Goal: Information Seeking & Learning: Find specific fact

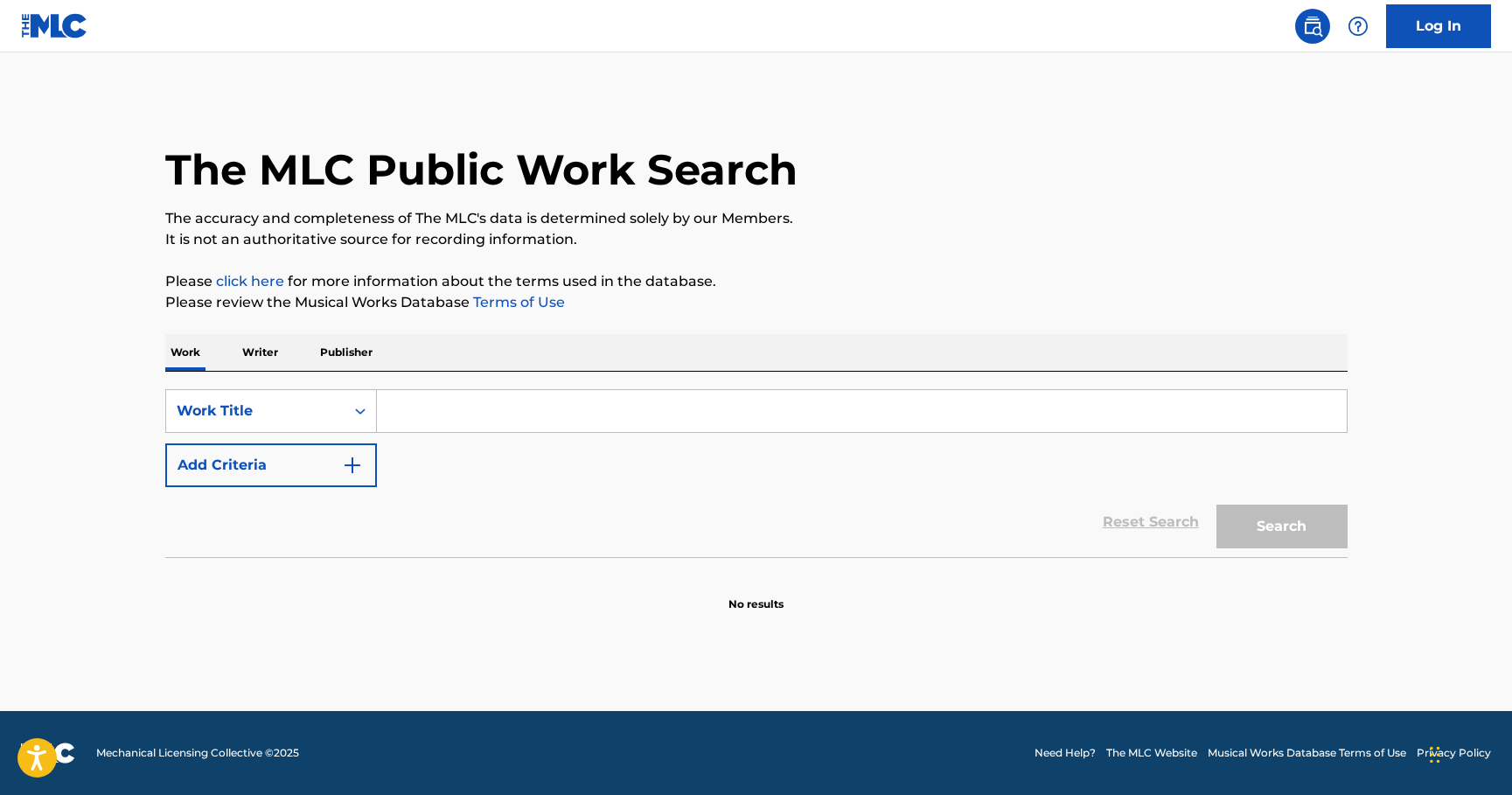
click at [433, 403] on input "Search Form" at bounding box center [862, 411] width 970 height 42
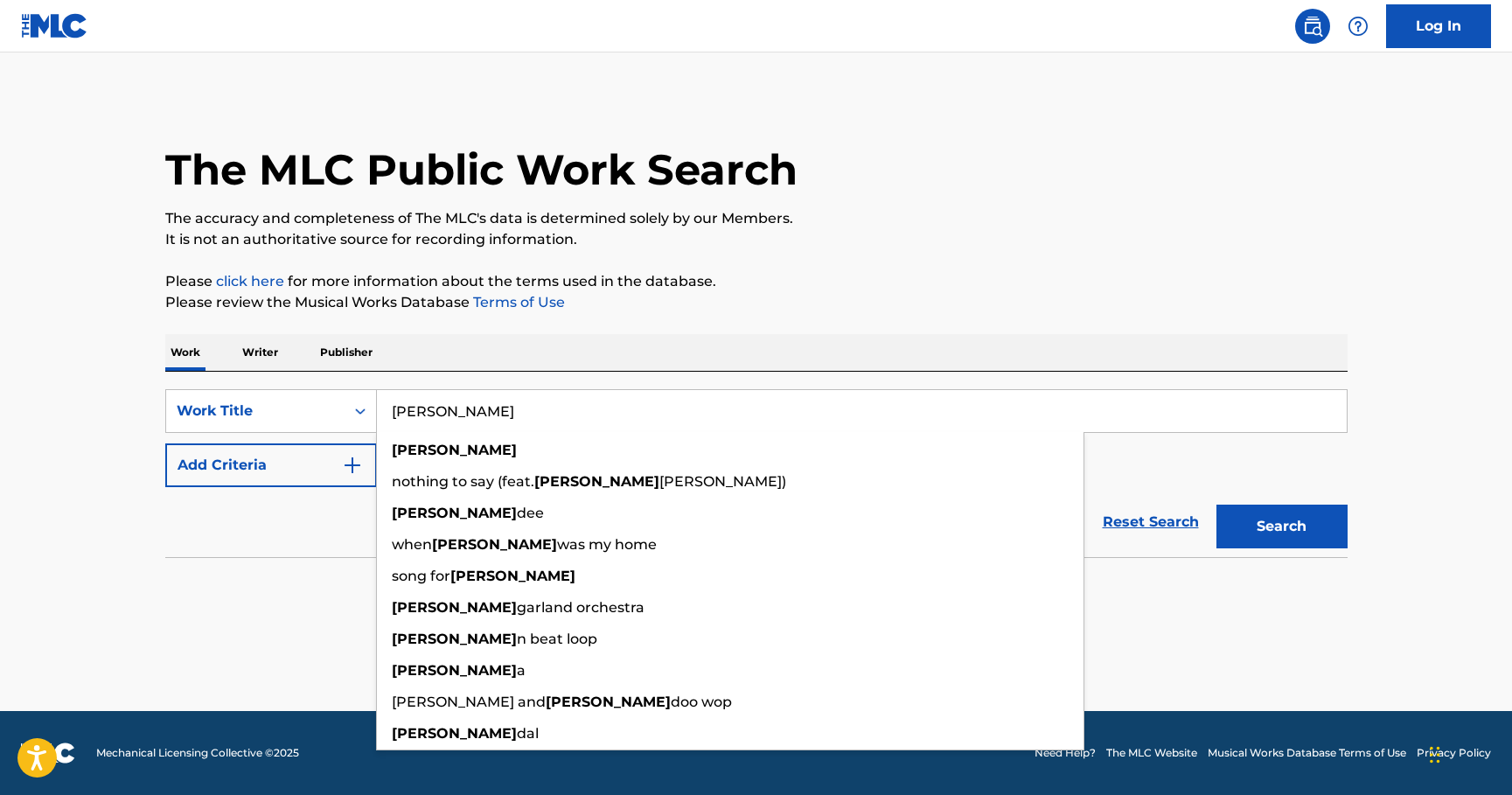
type input "Laura"
click at [345, 460] on img "Search Form" at bounding box center [352, 465] width 21 height 21
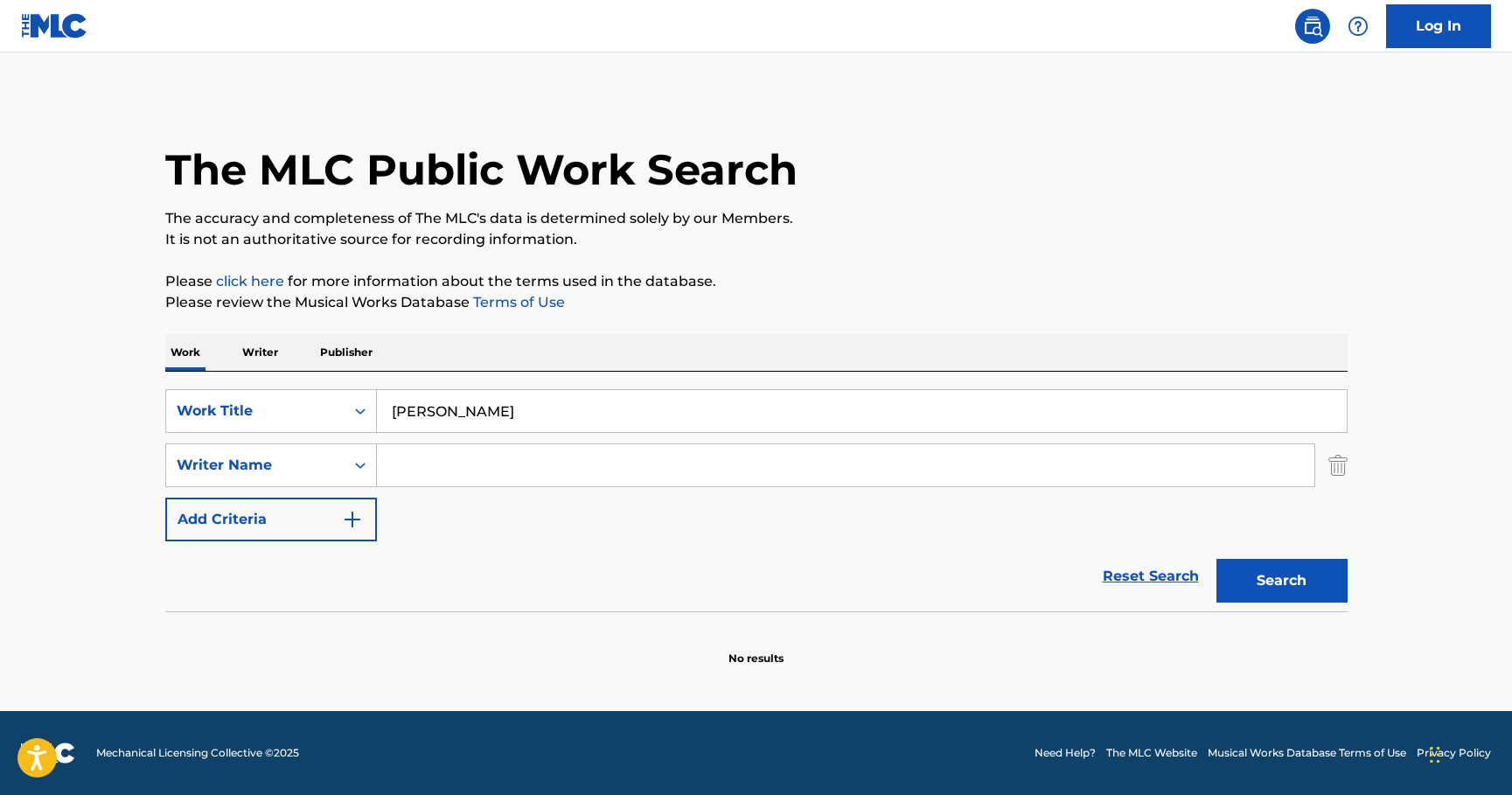
click at [417, 469] on input "Search Form" at bounding box center [846, 465] width 938 height 42
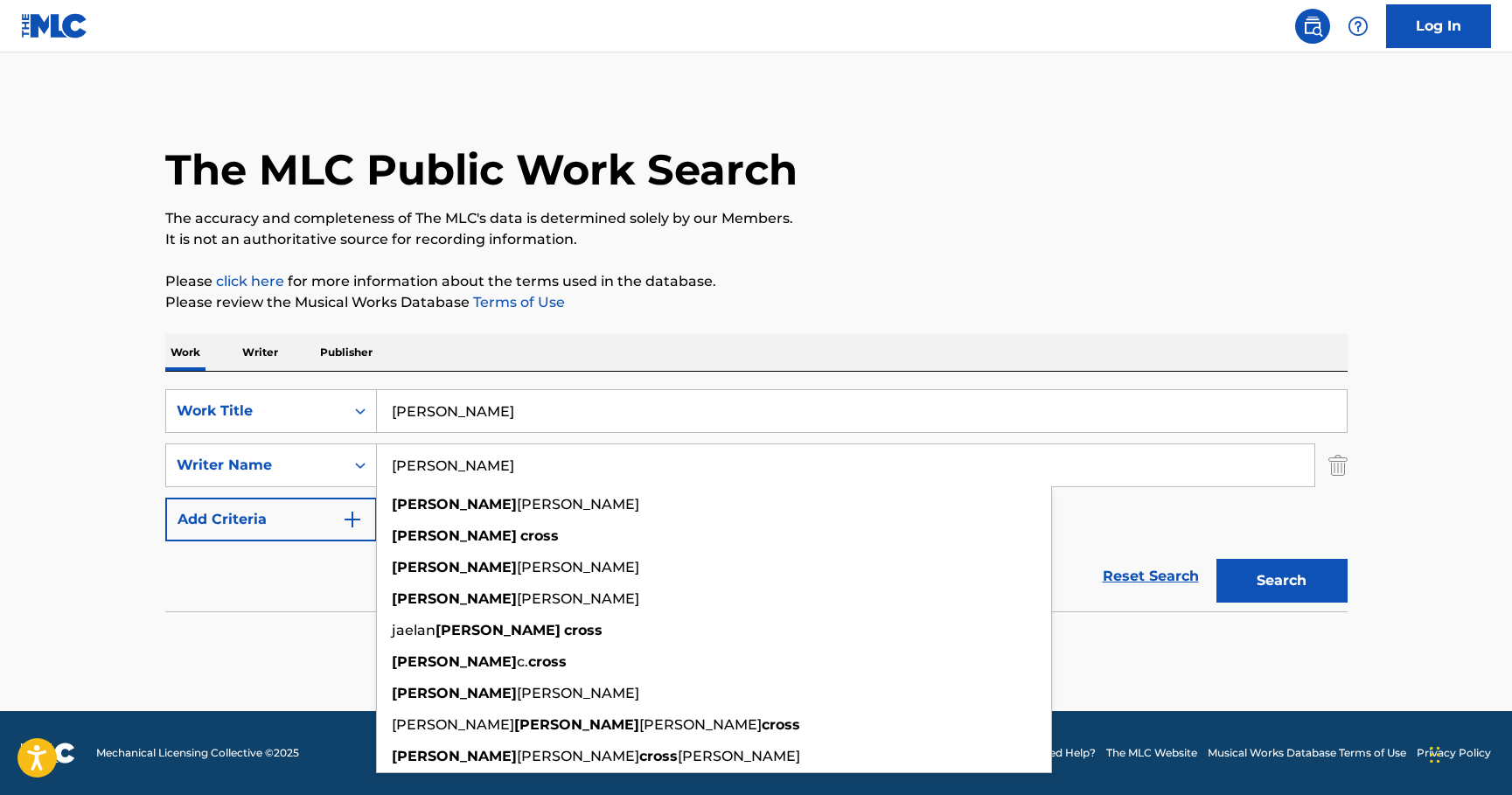
type input "Christopher cross"
click at [1217, 559] on button "Search" at bounding box center [1282, 581] width 131 height 44
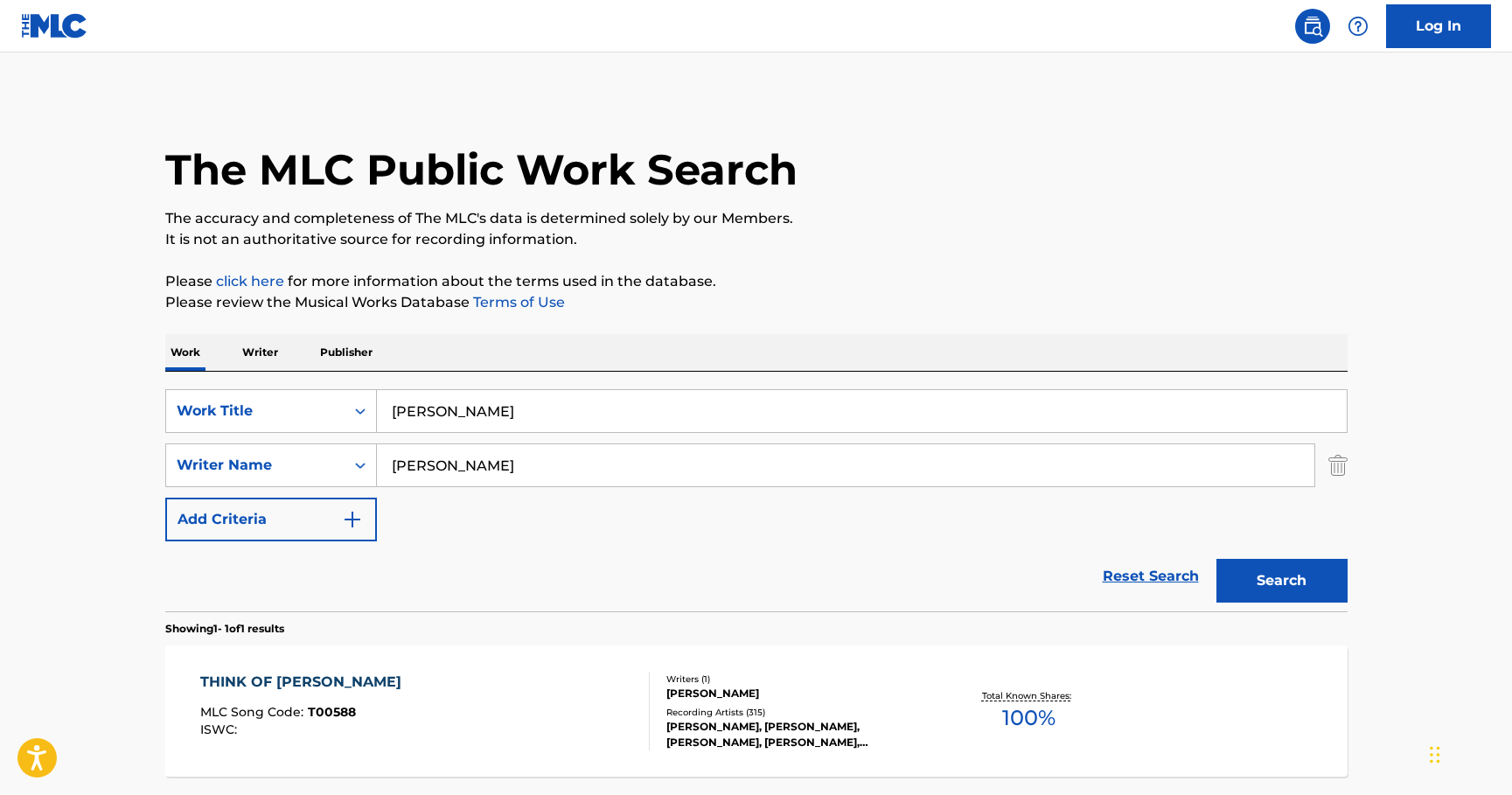
click at [299, 678] on div "THINK OF LAURA" at bounding box center [305, 682] width 209 height 21
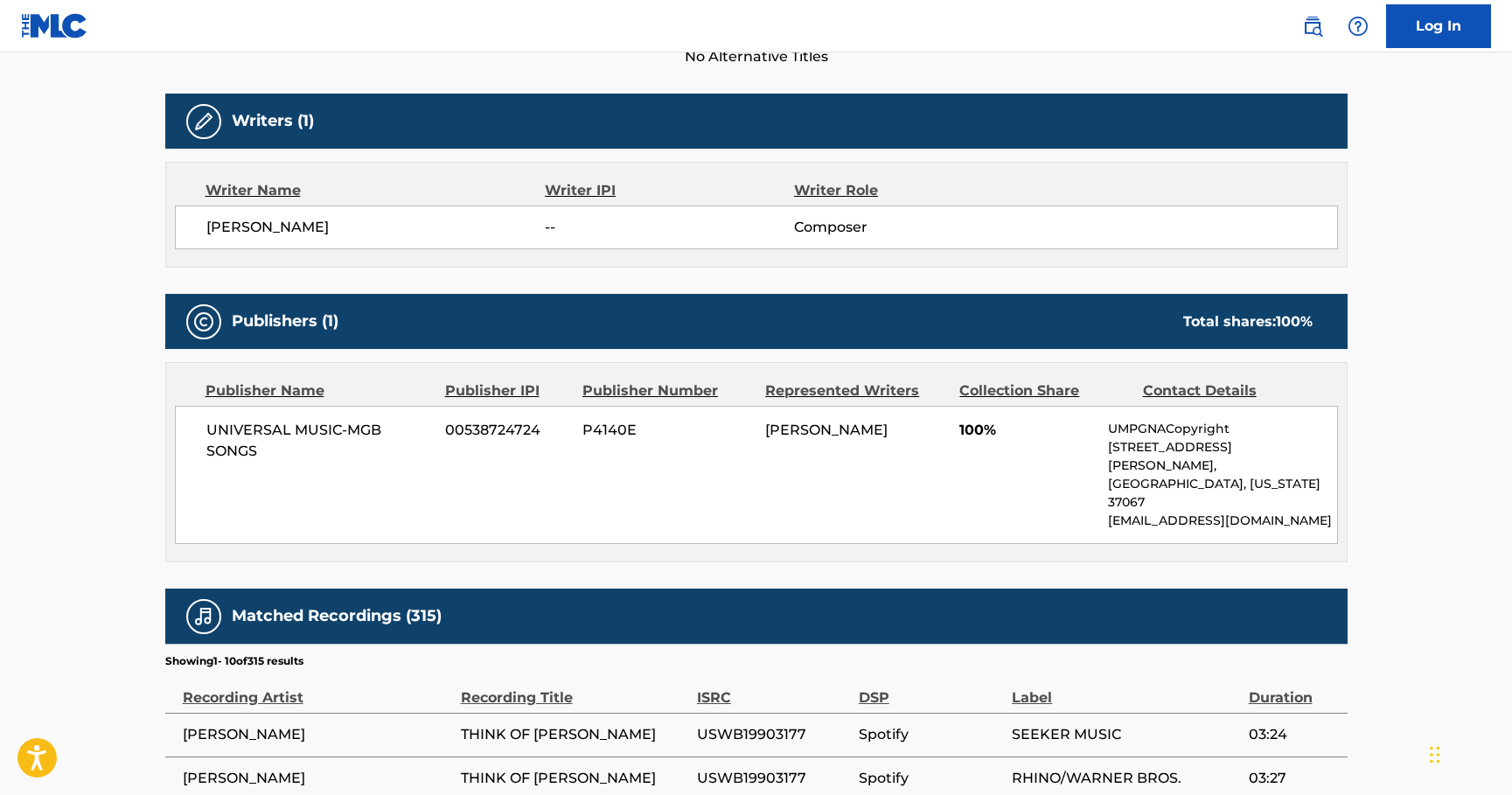
scroll to position [525, 0]
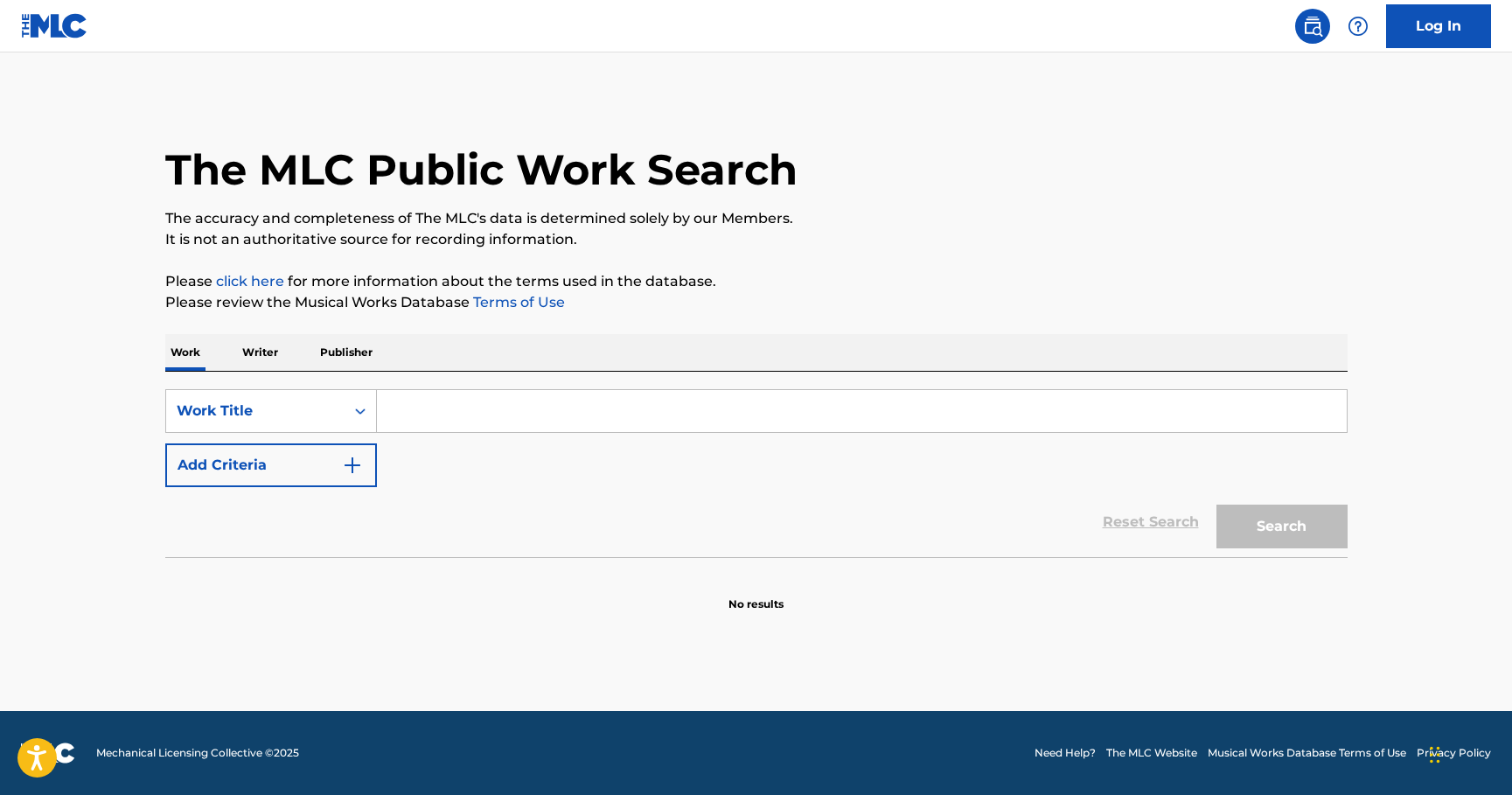
click at [633, 593] on section "No results" at bounding box center [756, 590] width 1182 height 46
click at [457, 402] on input "Search Form" at bounding box center [862, 411] width 970 height 42
click at [536, 400] on input "Search Form" at bounding box center [862, 411] width 970 height 42
paste input "Vilia"
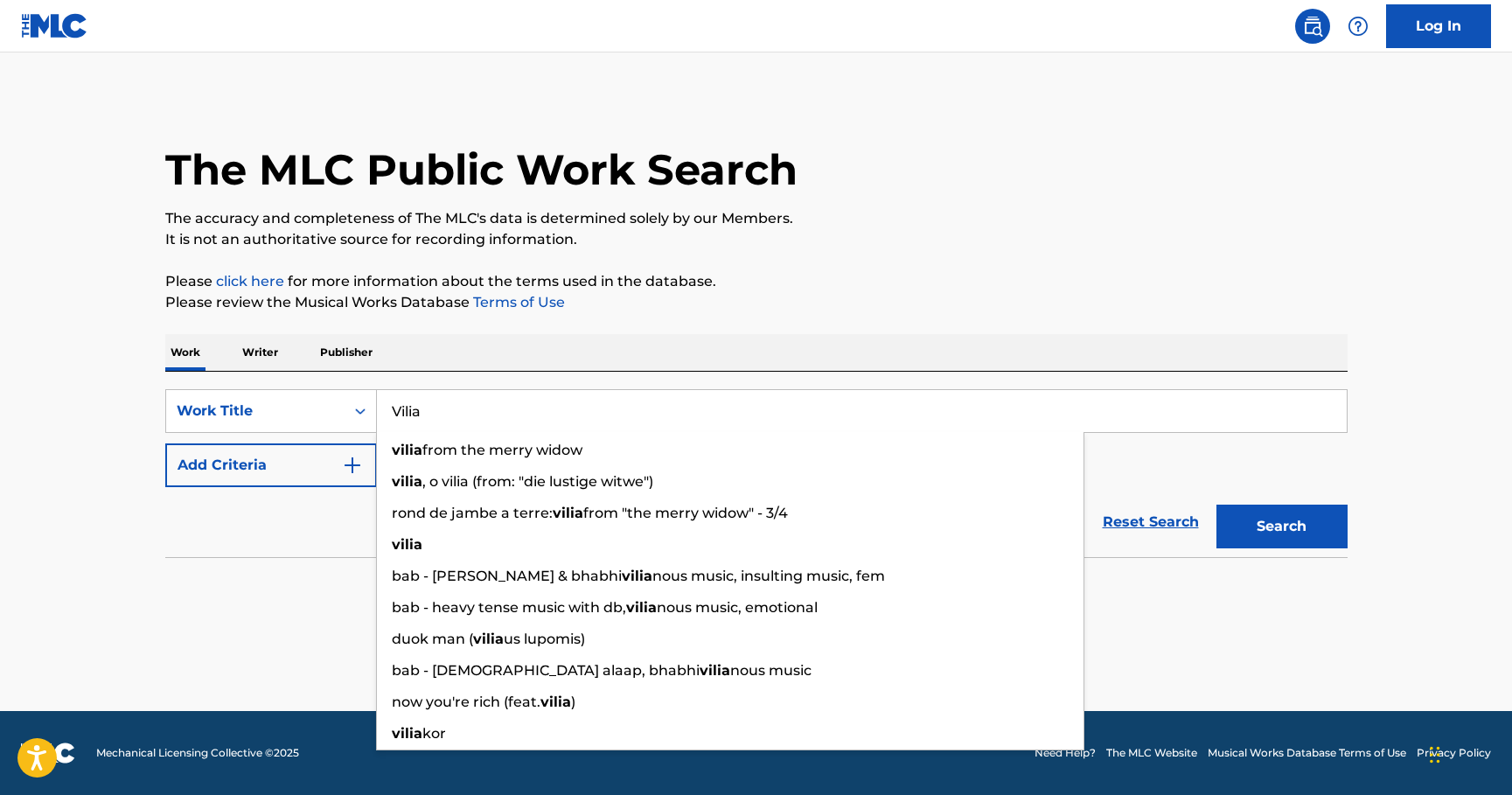
type input "Vilia"
click at [356, 458] on img "Search Form" at bounding box center [352, 465] width 21 height 21
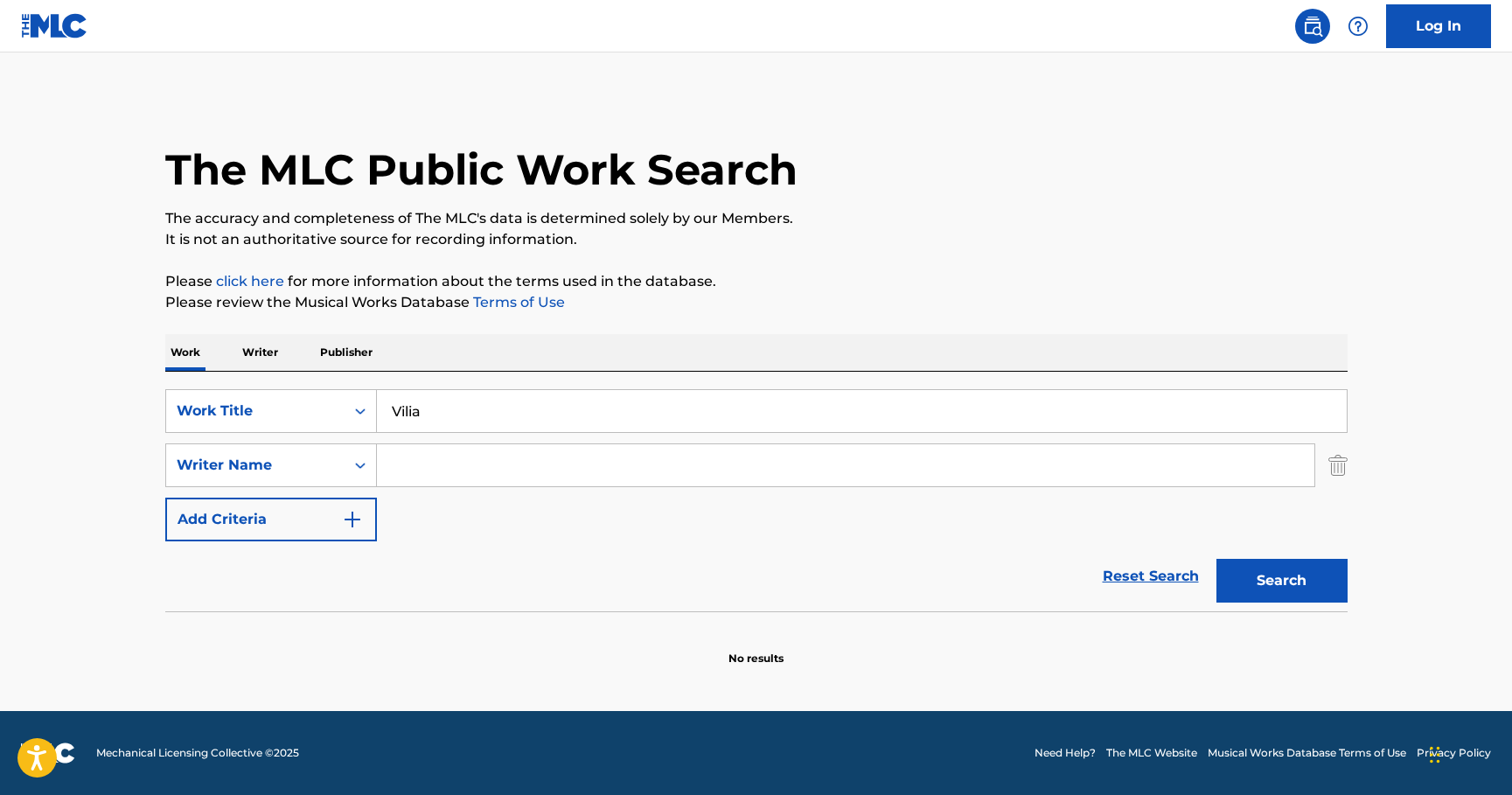
click at [459, 472] on input "Search Form" at bounding box center [846, 465] width 938 height 42
paste input "[PERSON_NAME]"
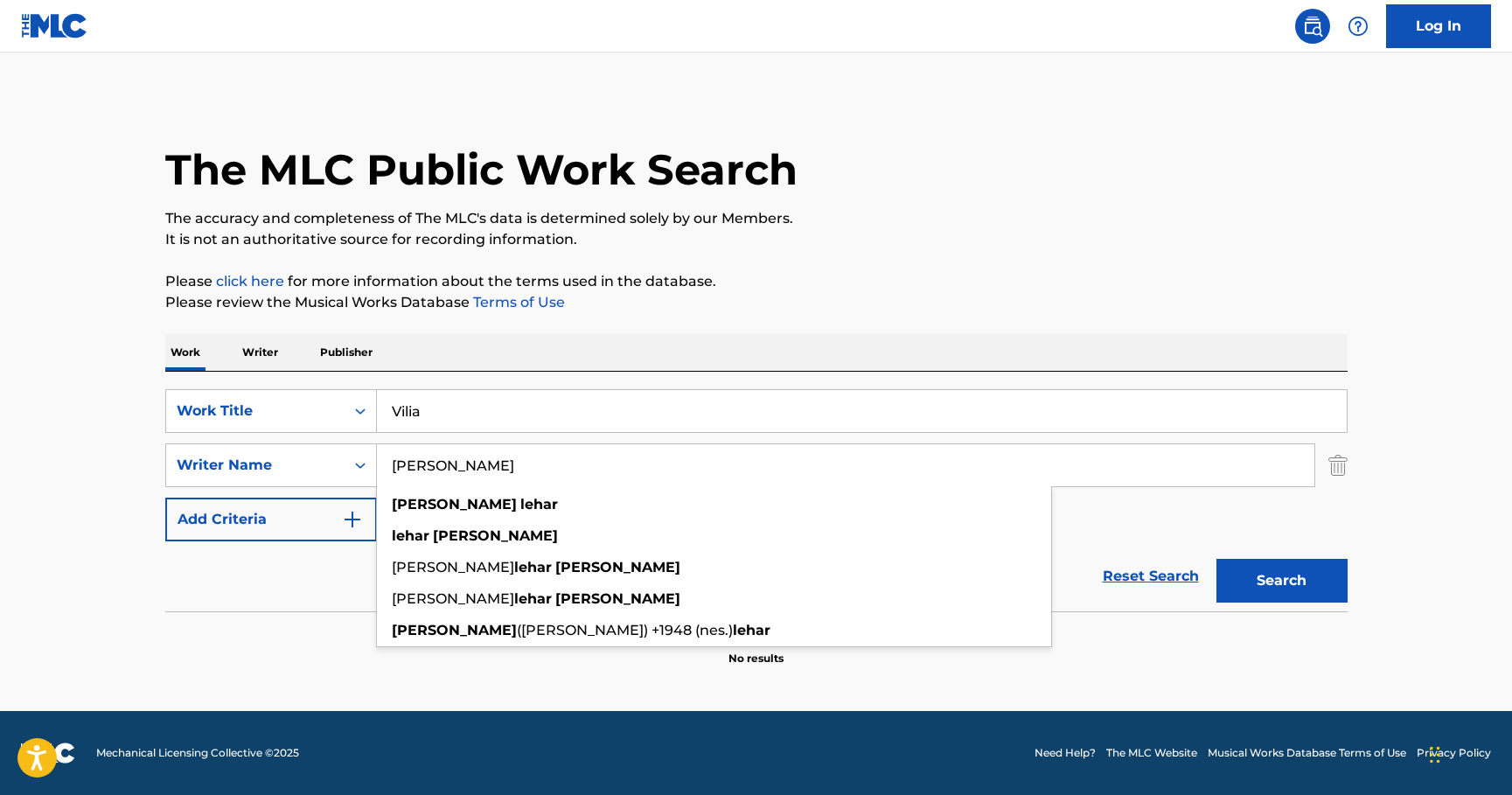
type input "[PERSON_NAME]"
click at [1281, 585] on button "Search" at bounding box center [1282, 581] width 131 height 44
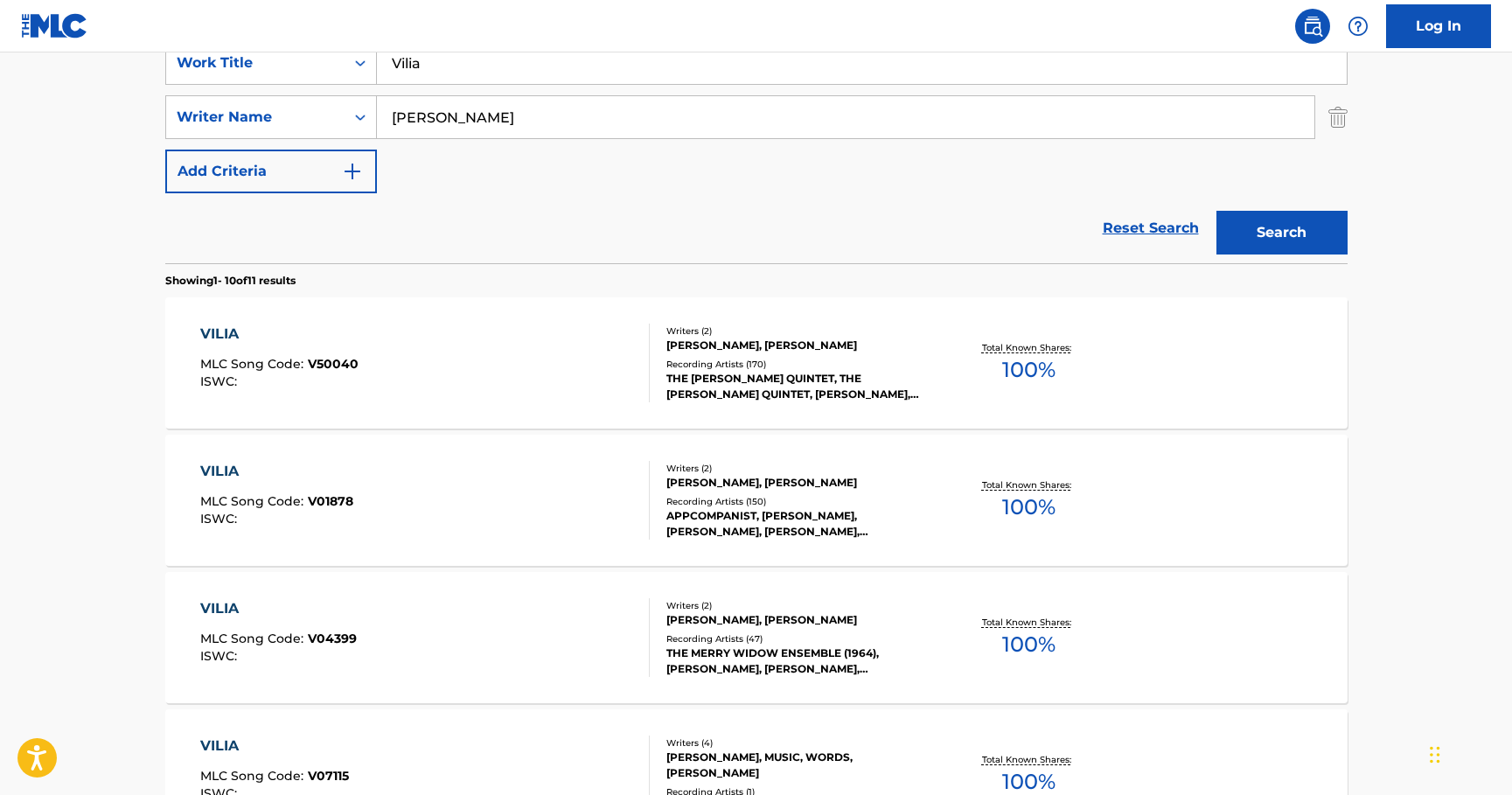
scroll to position [349, 0]
click at [220, 326] on div "VILIA" at bounding box center [280, 333] width 159 height 21
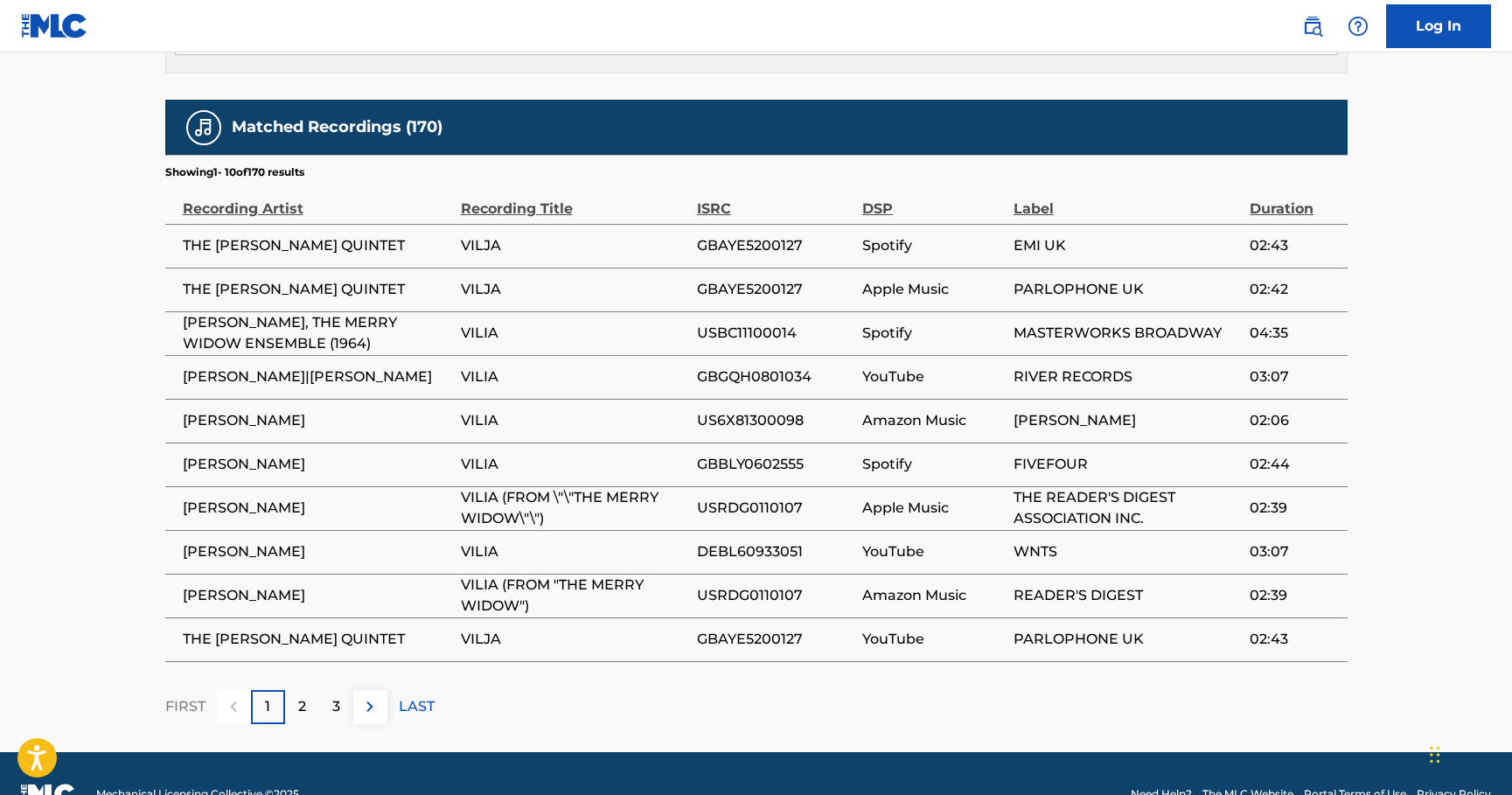
scroll to position [1083, 0]
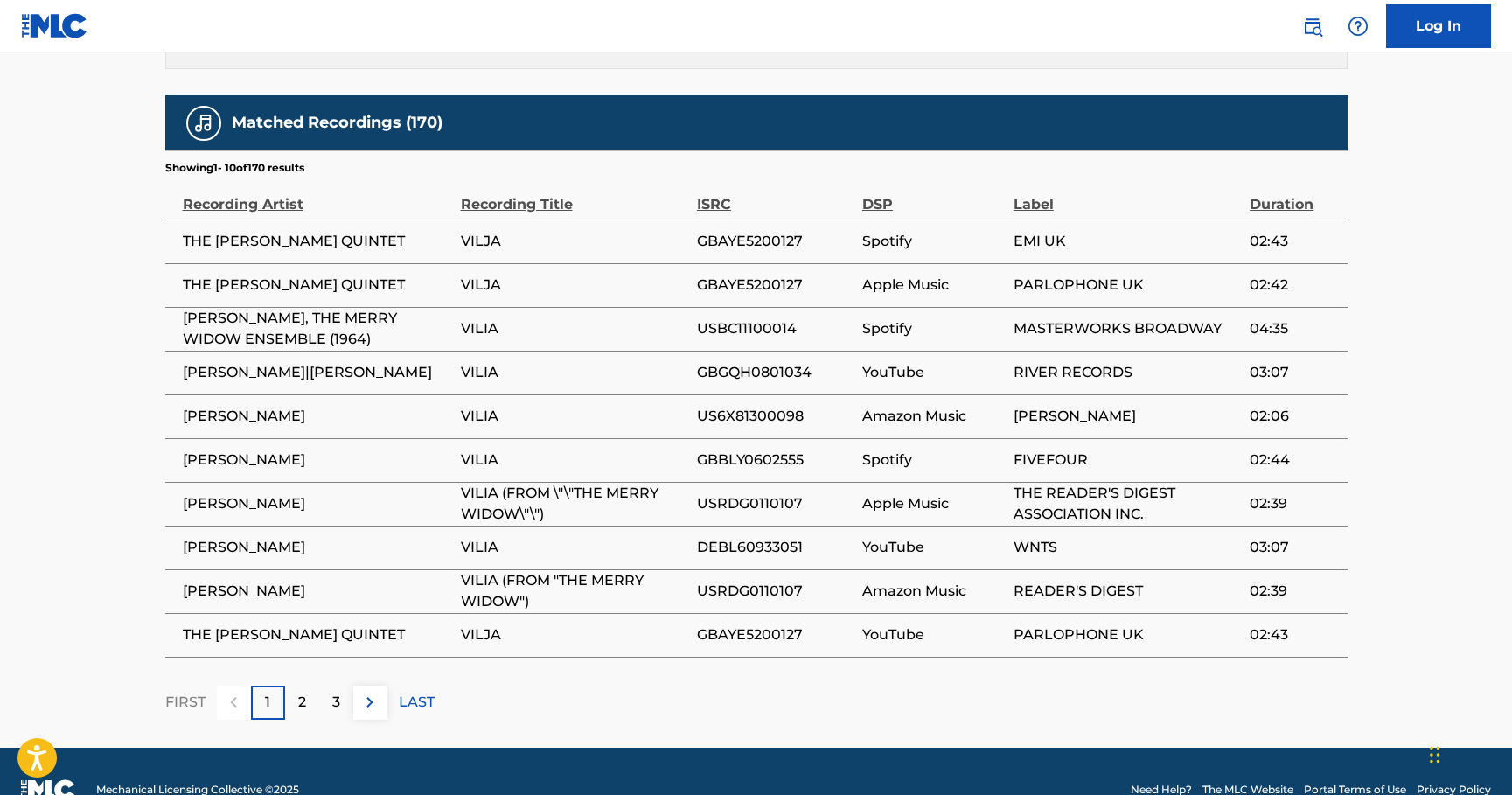
click at [407, 692] on p "LAST" at bounding box center [416, 702] width 36 height 21
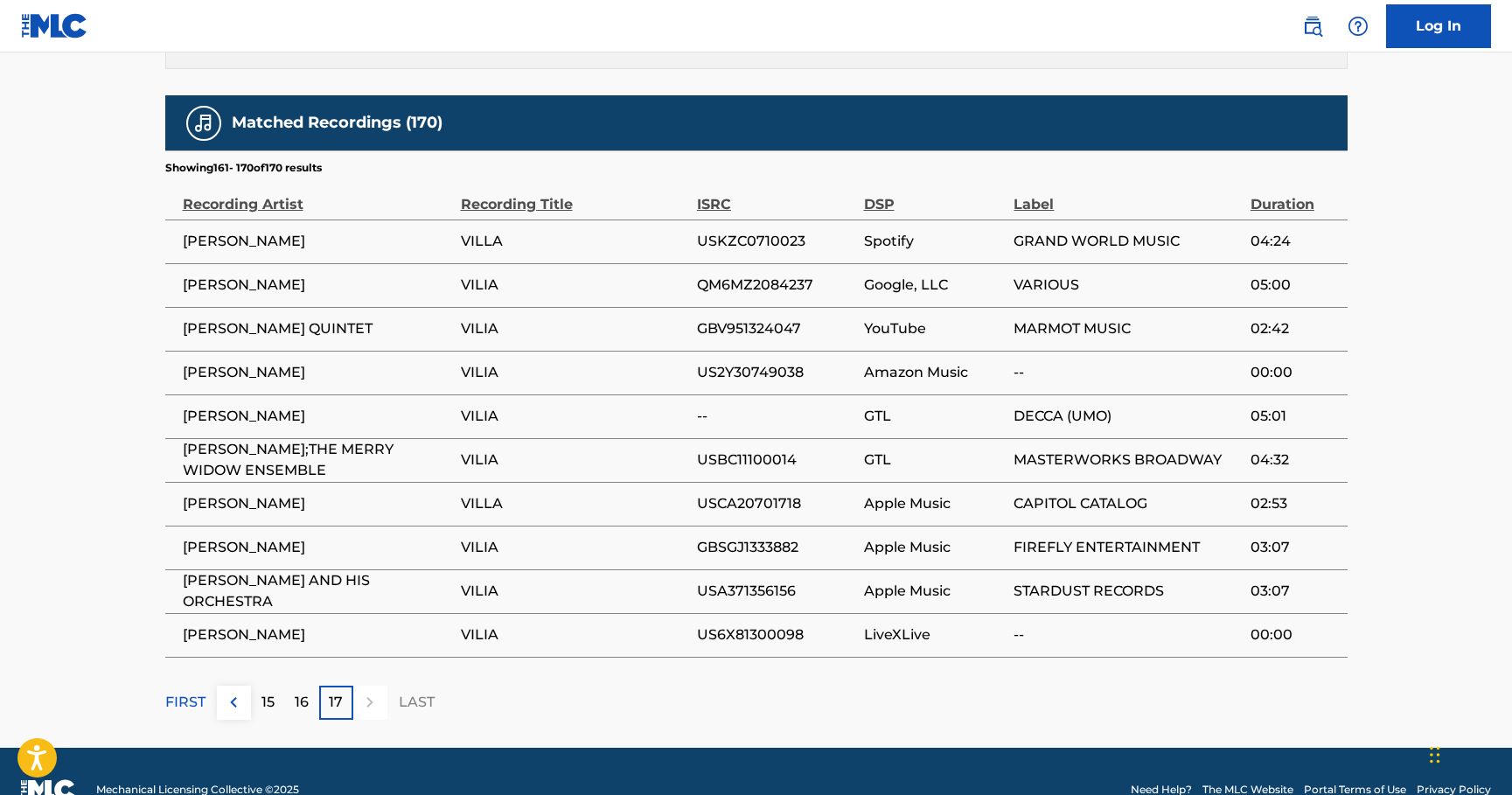
click at [408, 692] on p "LAST" at bounding box center [416, 702] width 36 height 21
click at [269, 692] on p "15" at bounding box center [267, 702] width 13 height 21
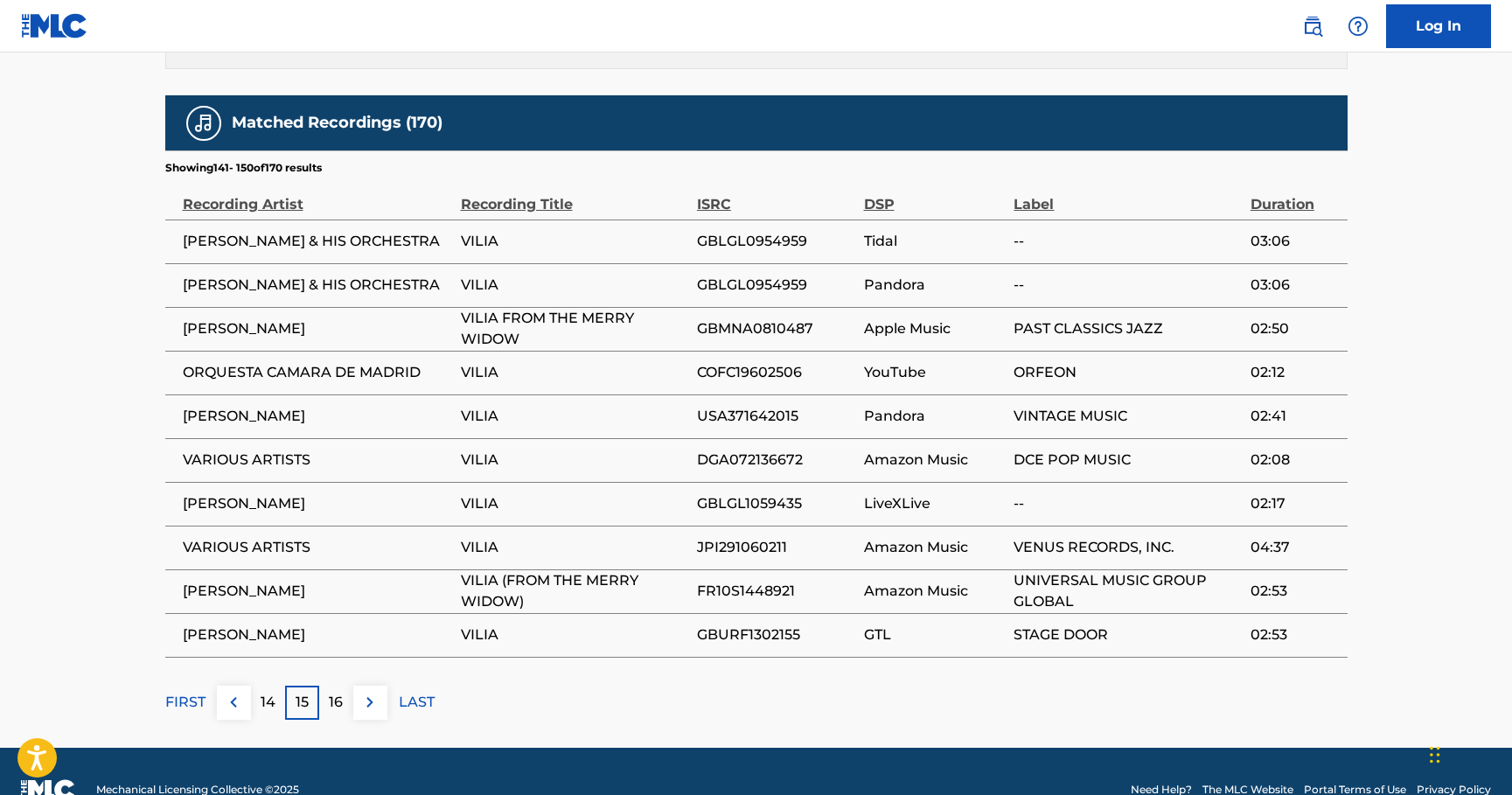
click at [231, 692] on img at bounding box center [233, 702] width 21 height 21
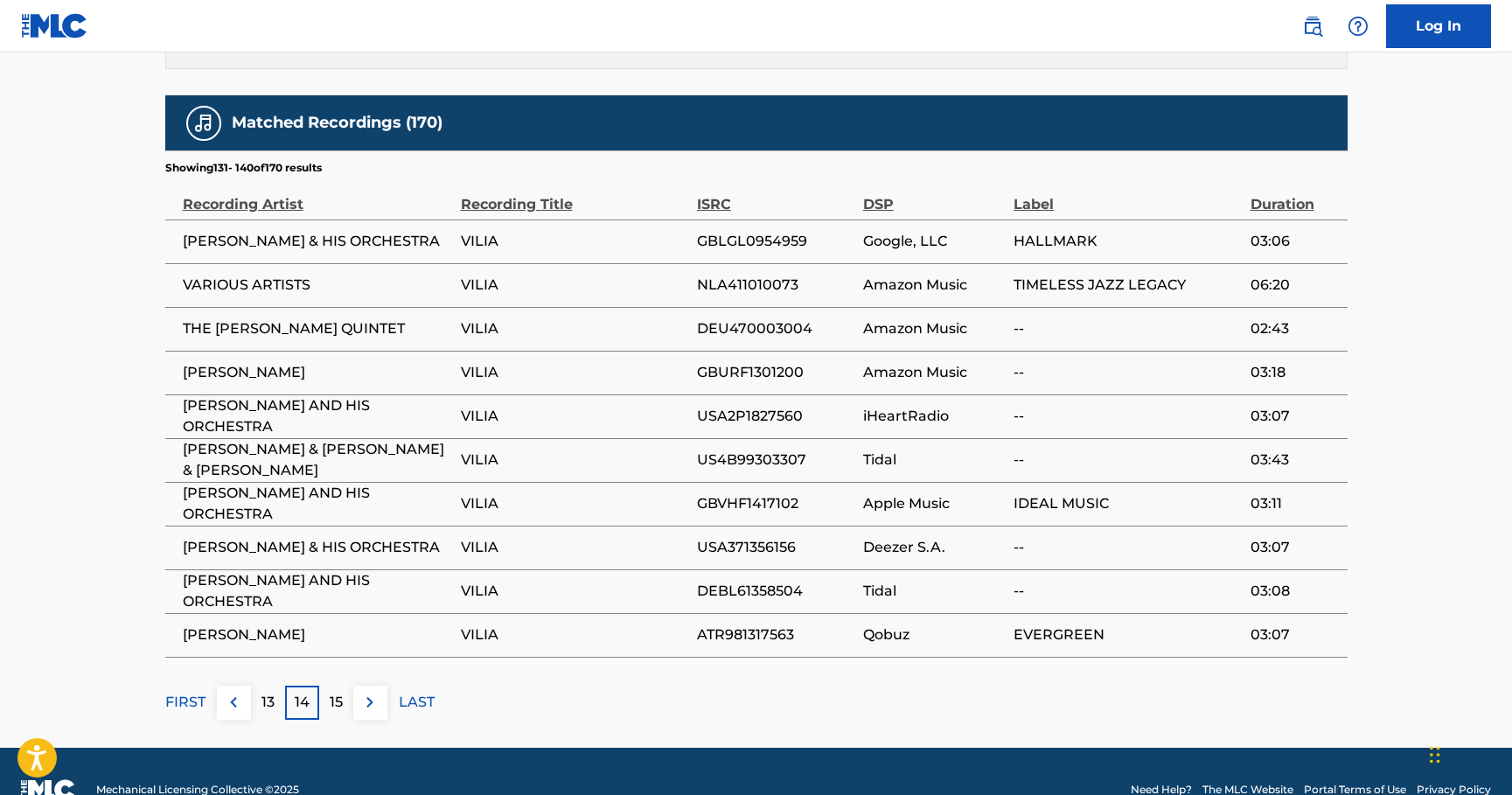
click at [232, 692] on img at bounding box center [233, 702] width 21 height 21
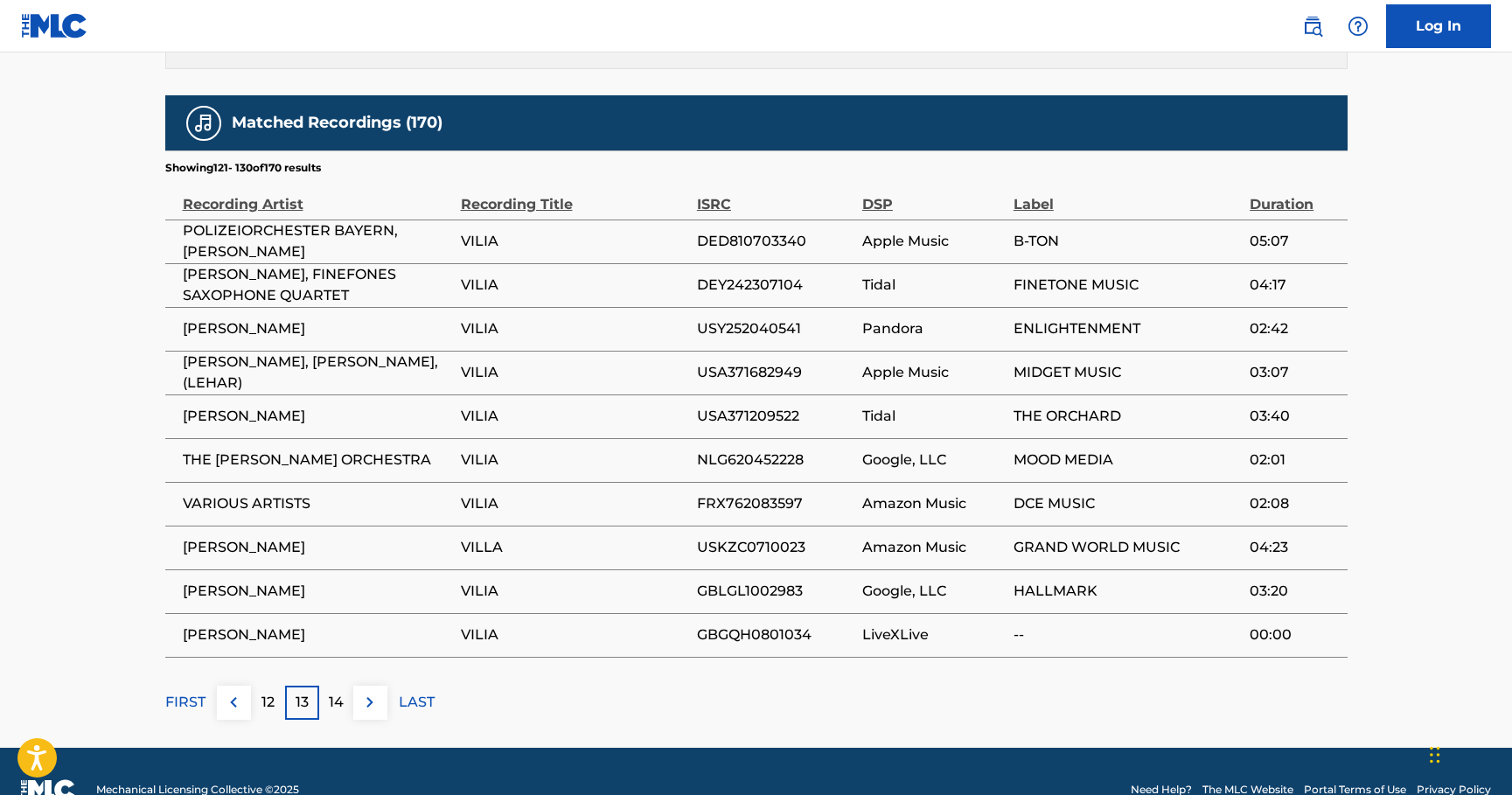
click at [232, 692] on img at bounding box center [233, 702] width 21 height 21
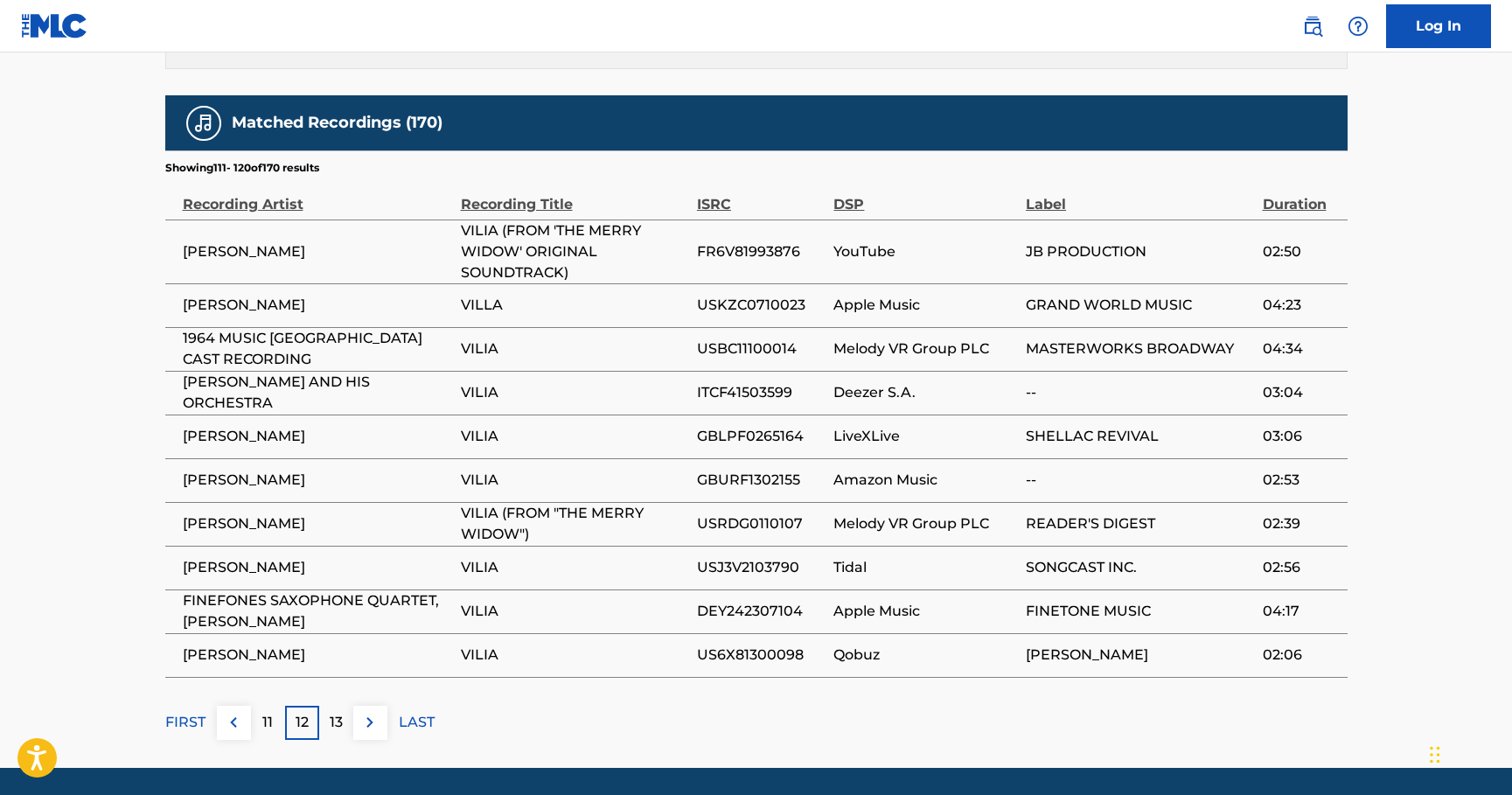
click at [234, 712] on img at bounding box center [233, 722] width 21 height 21
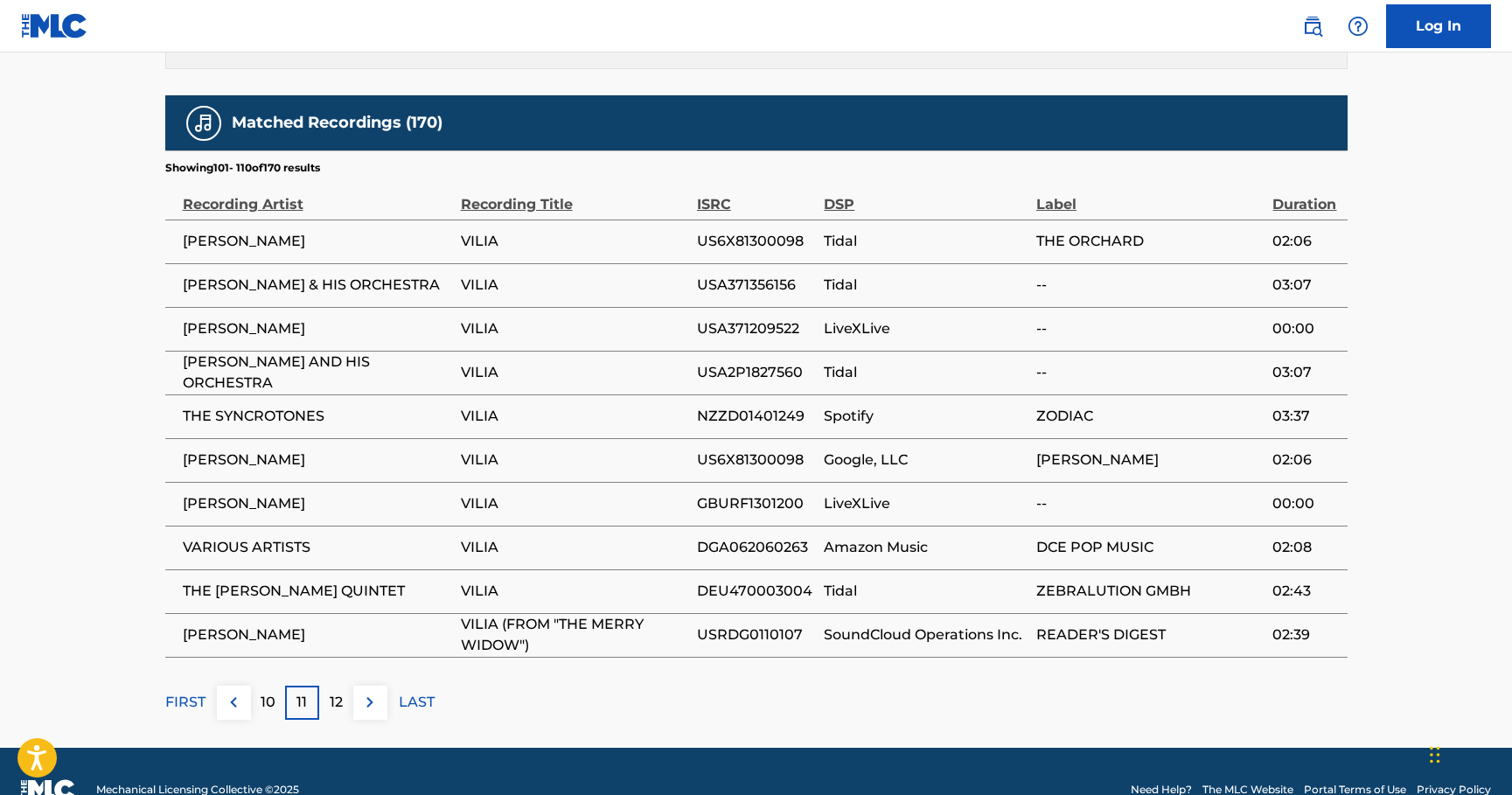
click at [234, 692] on img at bounding box center [233, 702] width 21 height 21
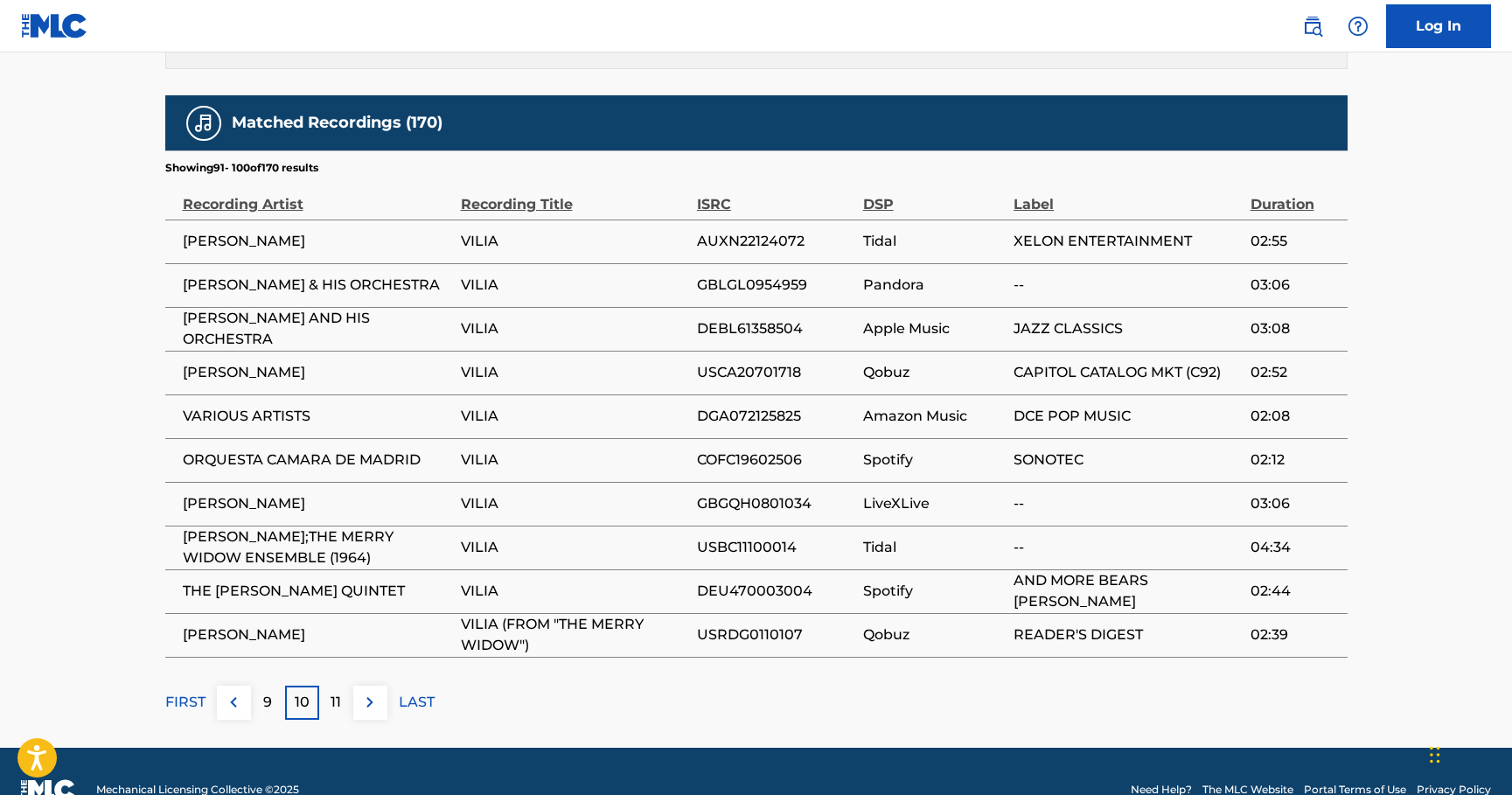
click at [232, 692] on img at bounding box center [233, 702] width 21 height 21
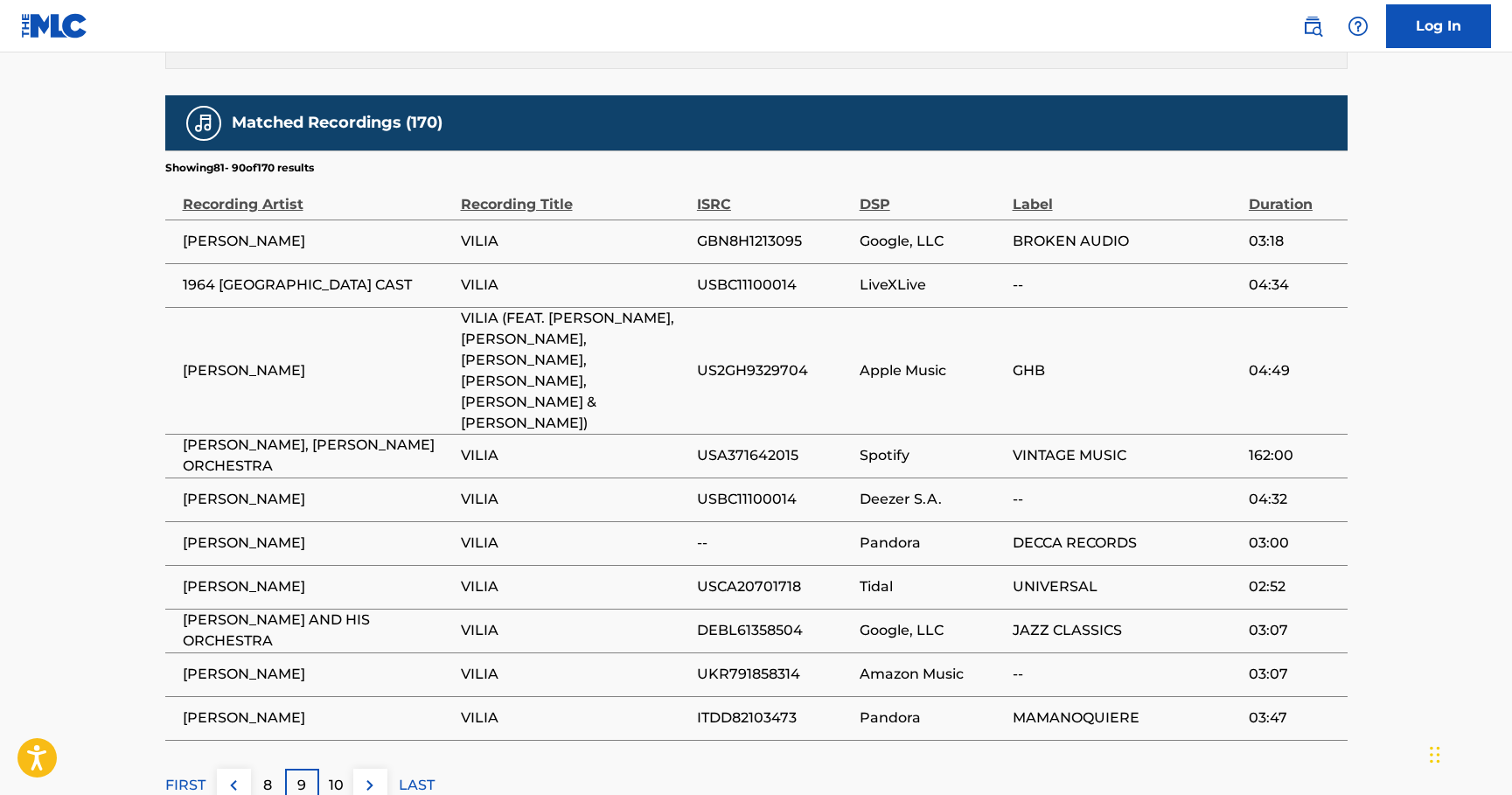
click at [231, 775] on img at bounding box center [233, 785] width 21 height 21
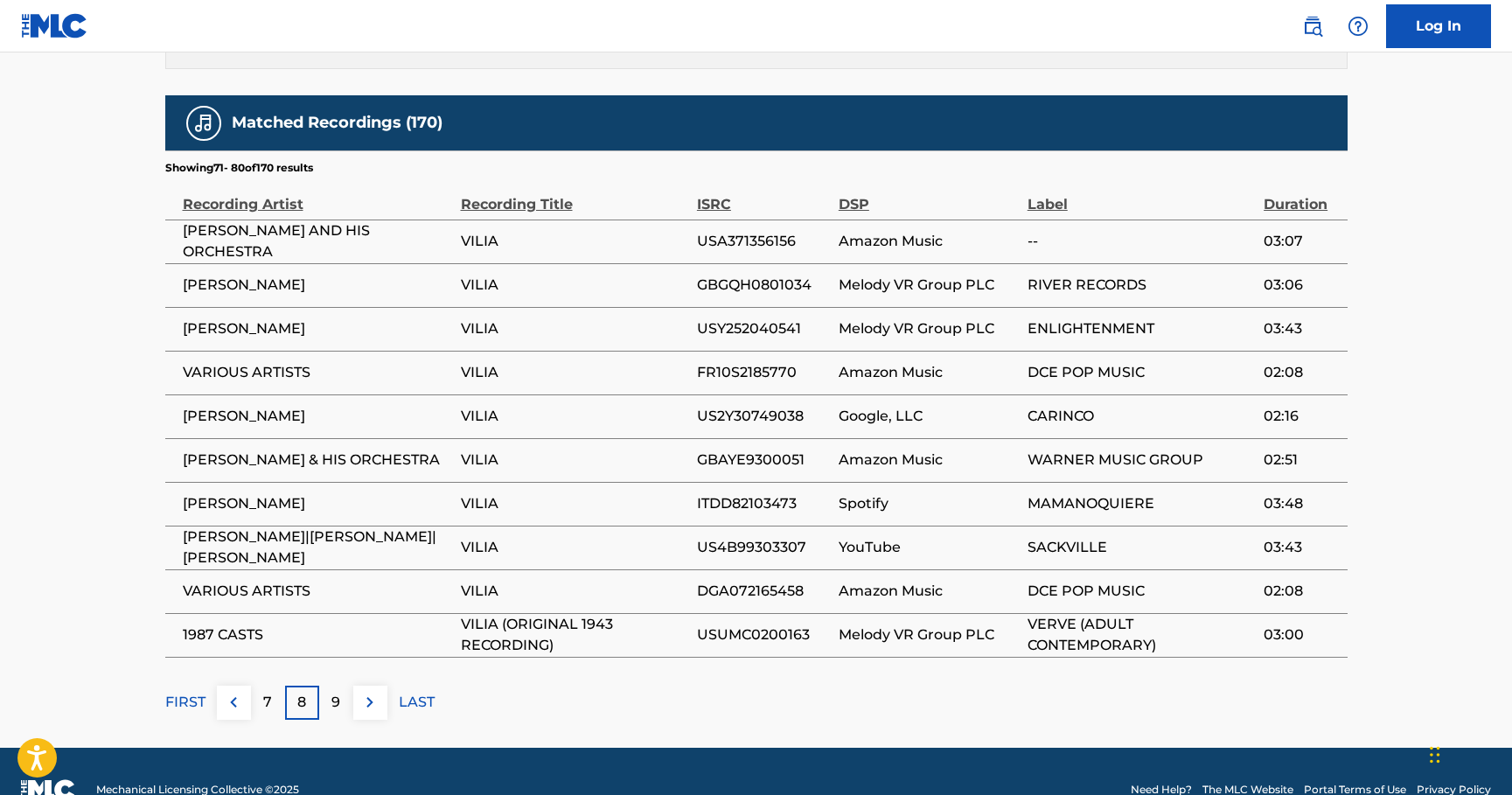
click at [224, 692] on img at bounding box center [233, 702] width 21 height 21
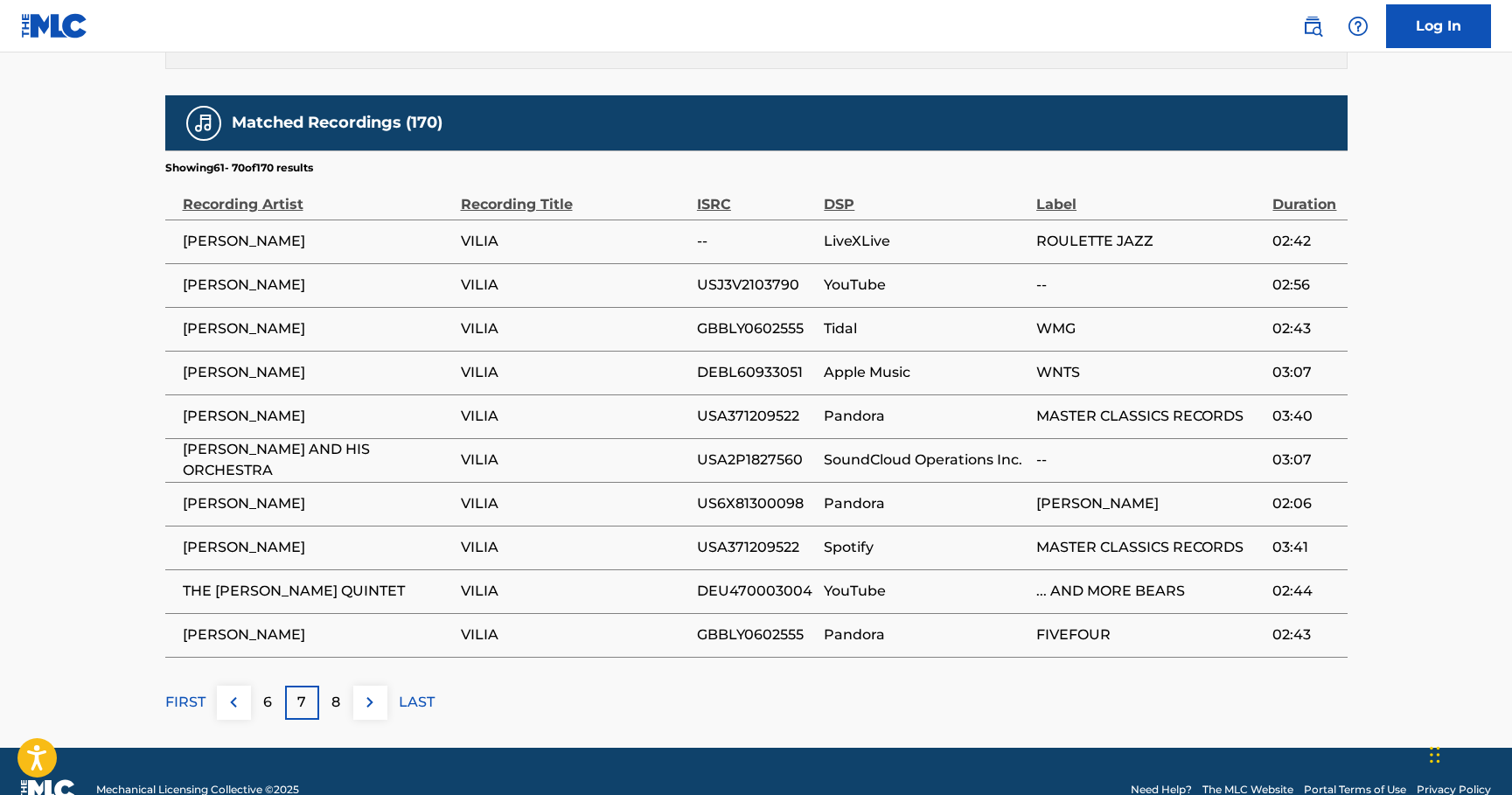
click at [228, 692] on img at bounding box center [233, 702] width 21 height 21
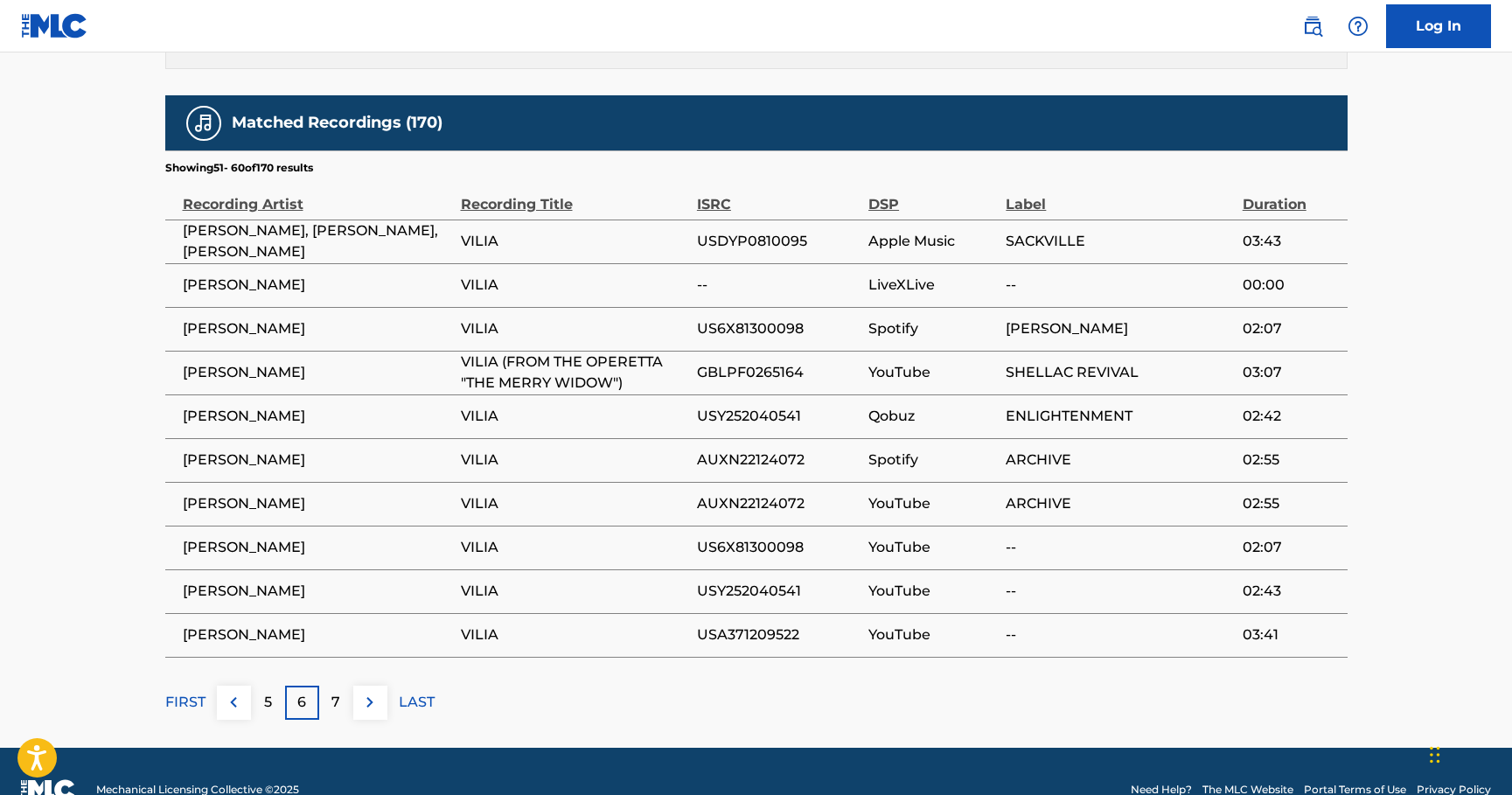
click at [231, 692] on img at bounding box center [233, 702] width 21 height 21
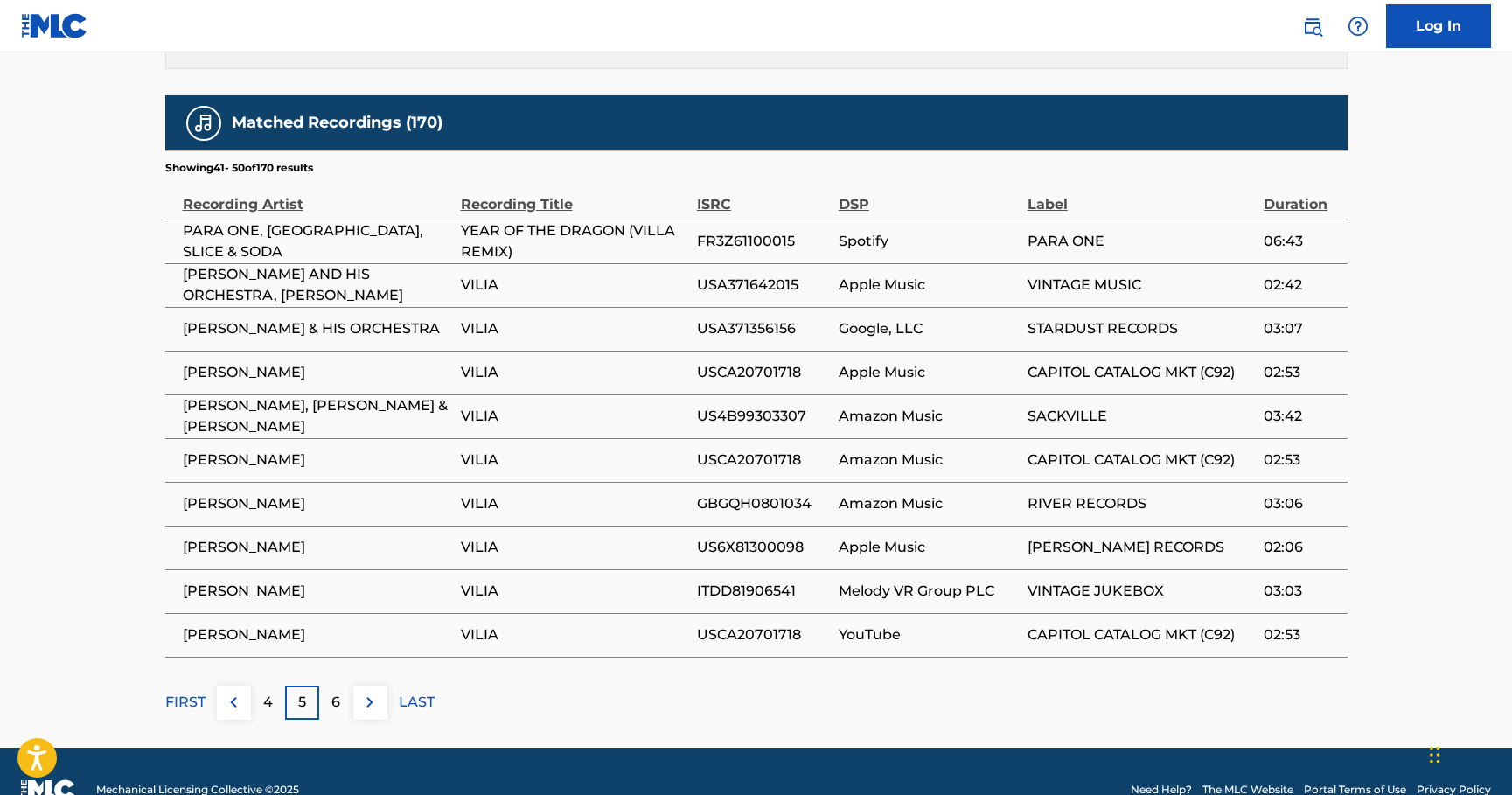
click at [231, 692] on img at bounding box center [233, 702] width 21 height 21
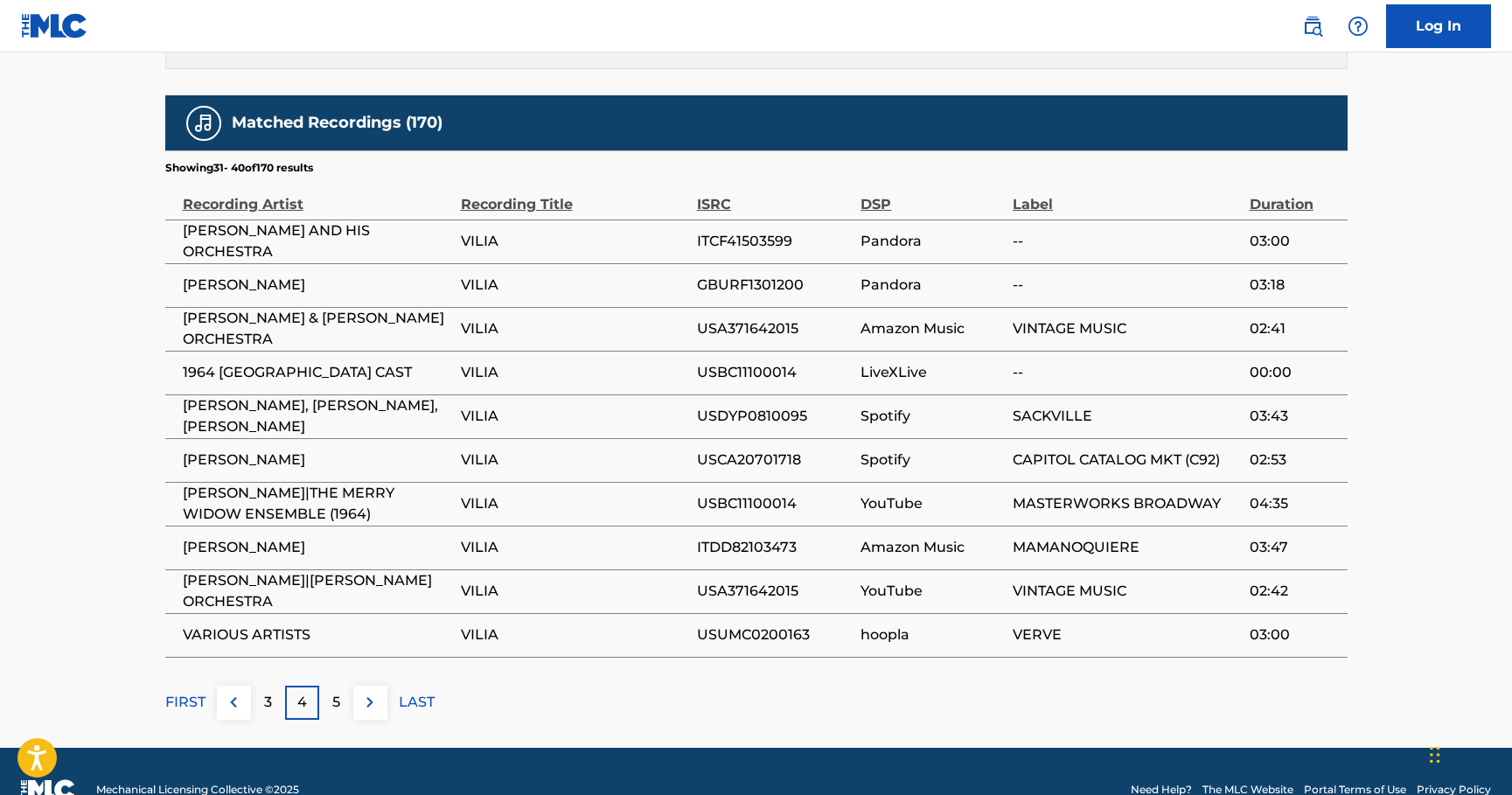
click at [233, 692] on img at bounding box center [233, 702] width 21 height 21
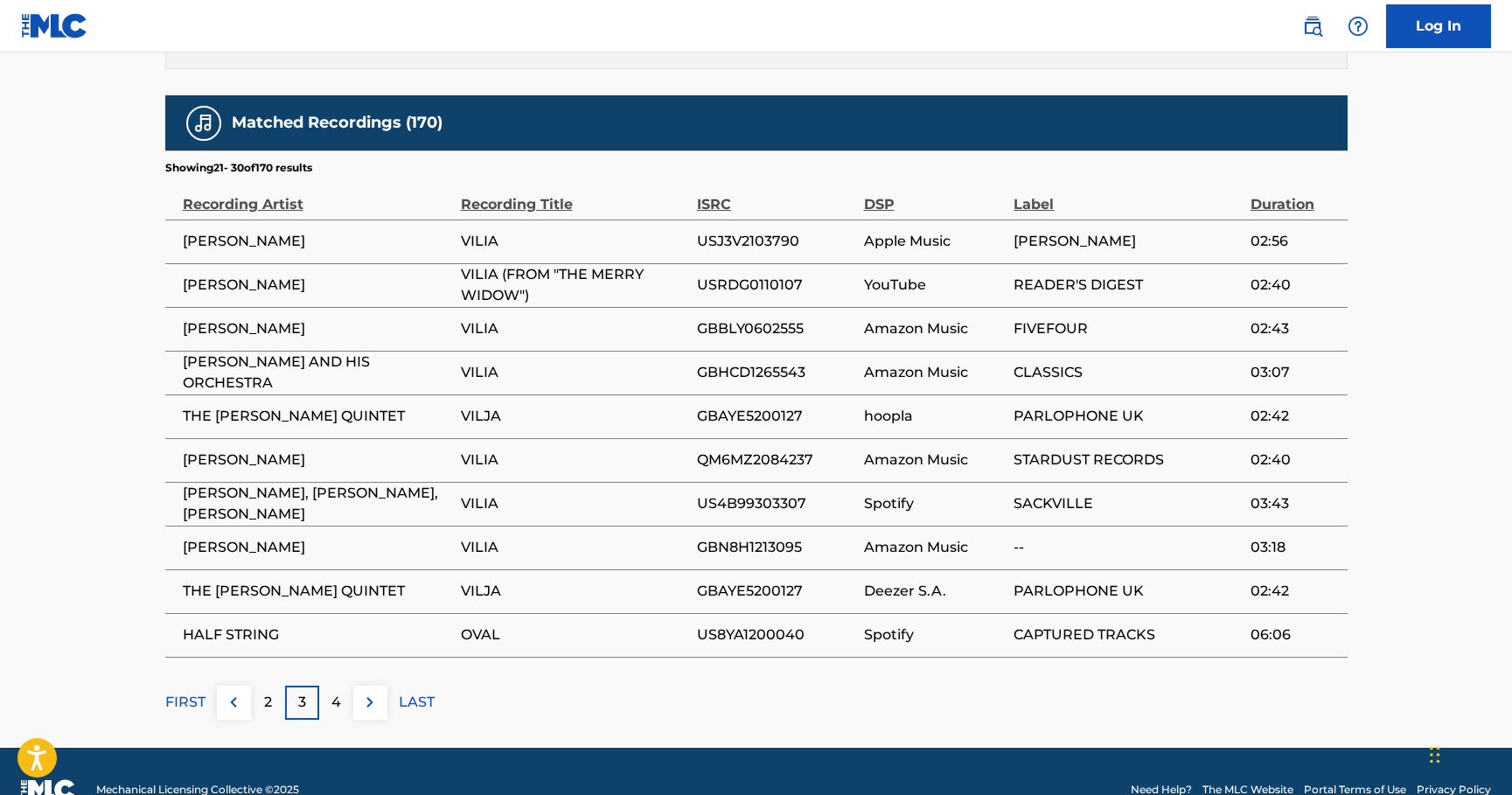
click at [220, 685] on button at bounding box center [233, 702] width 34 height 34
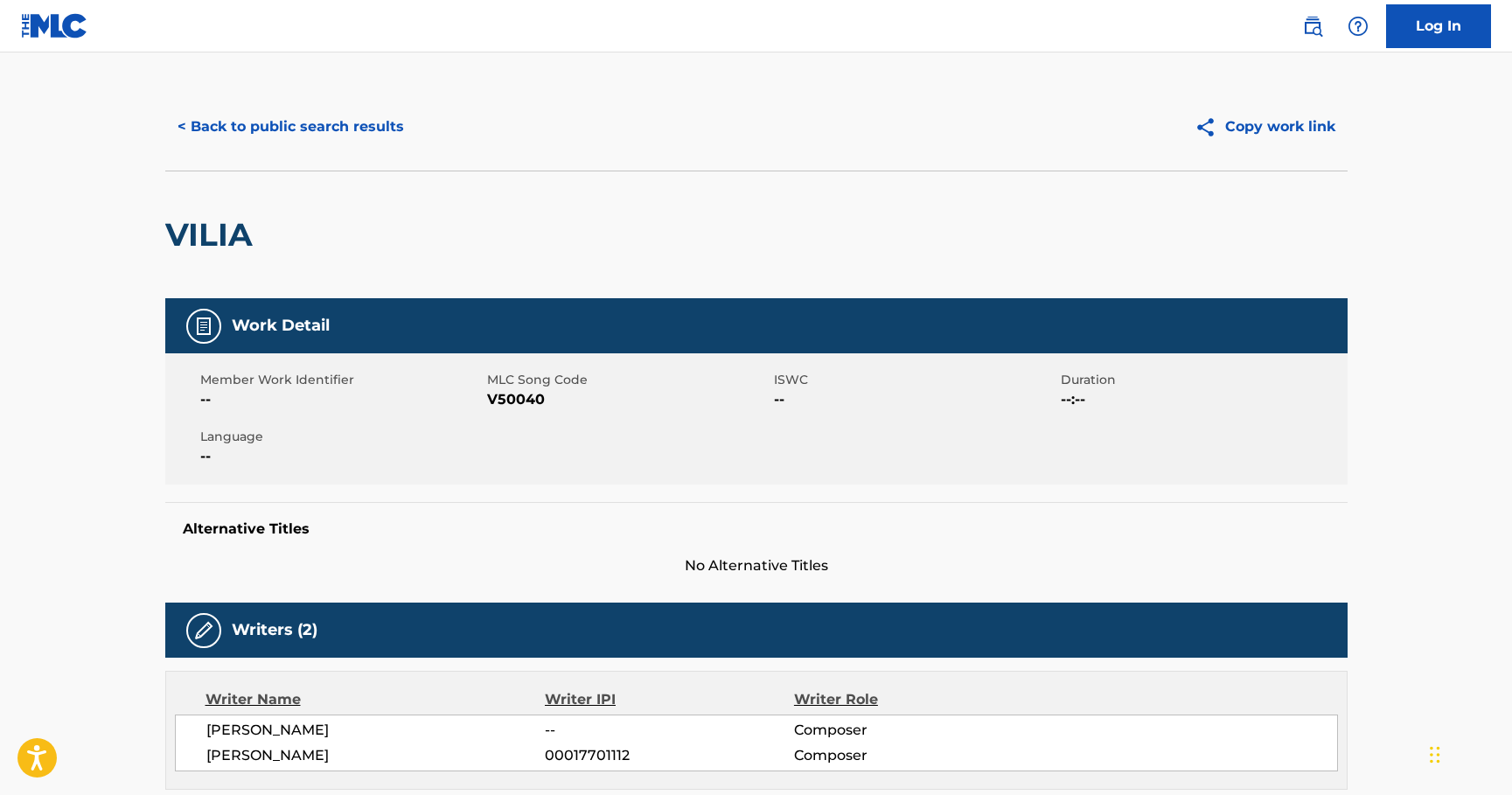
scroll to position [0, 0]
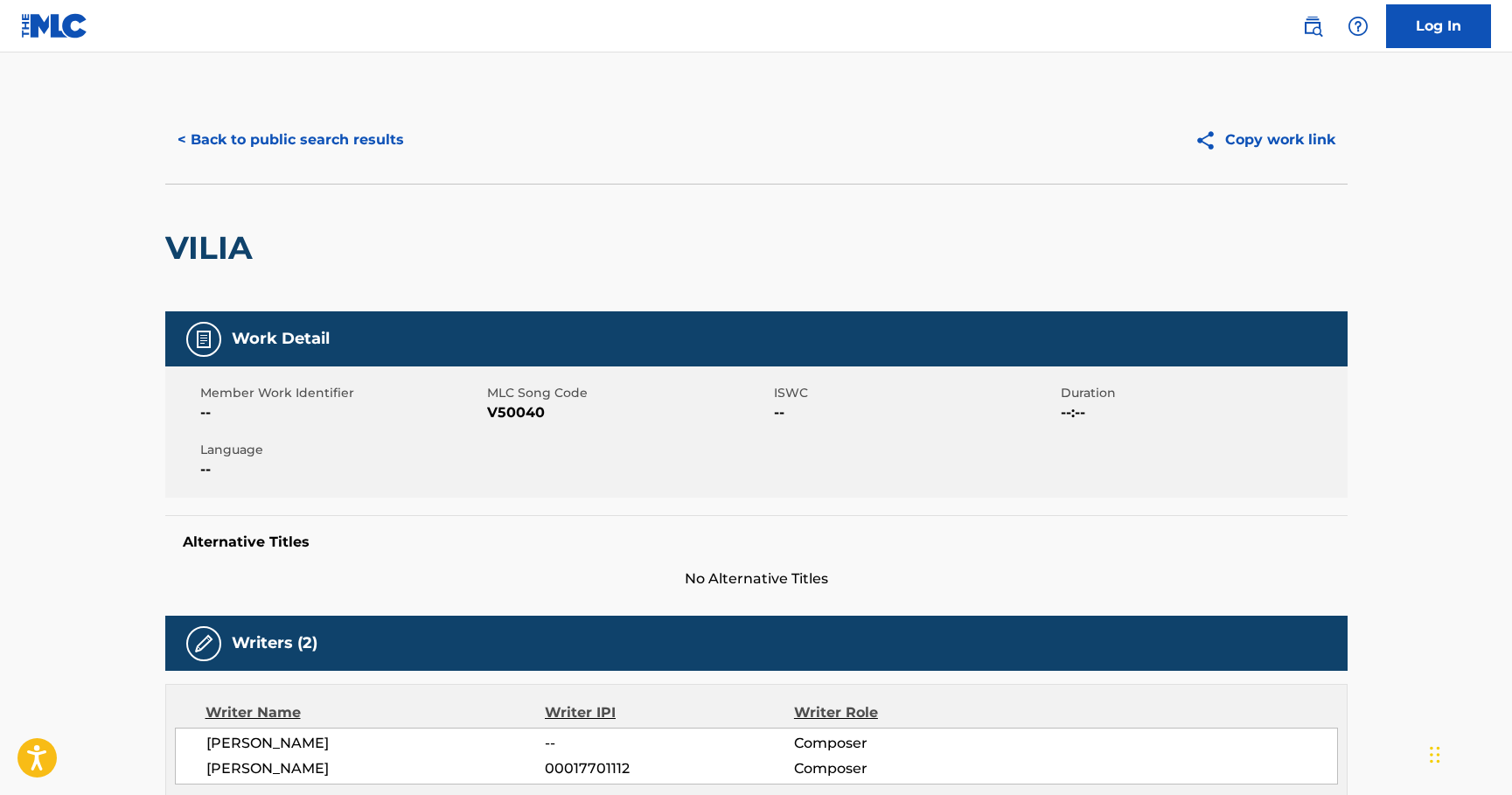
click at [292, 140] on button "< Back to public search results" at bounding box center [291, 140] width 251 height 44
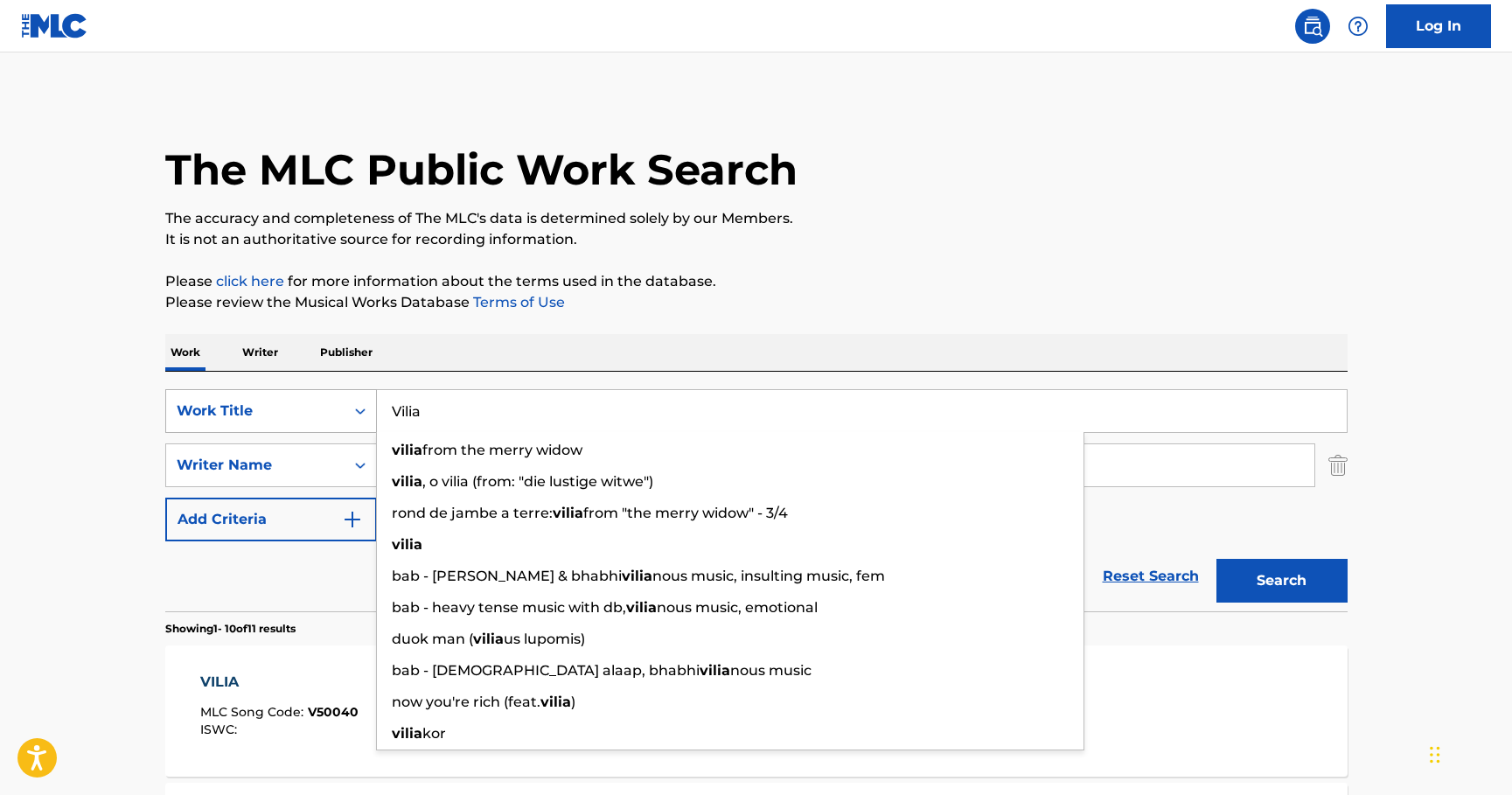
drag, startPoint x: 463, startPoint y: 405, endPoint x: 300, endPoint y: 411, distance: 163.1
click at [301, 411] on div "SearchWithCriteria052d9287-63fd-488b-8781-6249cae72dc4 Work Title [PERSON_NAME]…" at bounding box center [756, 411] width 1182 height 44
paste input "The Christmas Song"
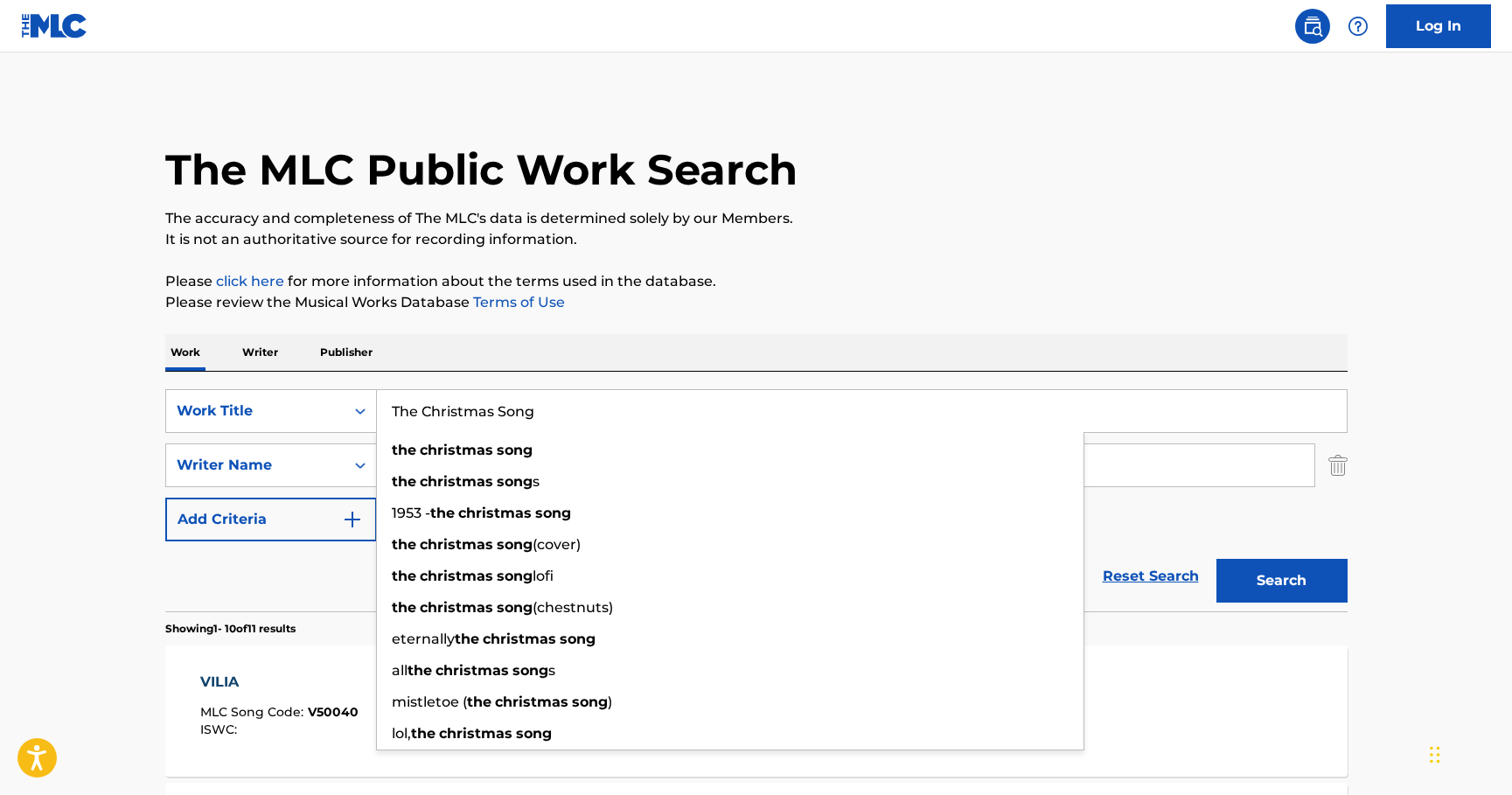
type input "The Christmas Song"
drag, startPoint x: 941, startPoint y: 299, endPoint x: 925, endPoint y: 309, distance: 18.9
click at [941, 298] on p "Please review the Musical Works Database Terms of Use" at bounding box center [756, 302] width 1182 height 21
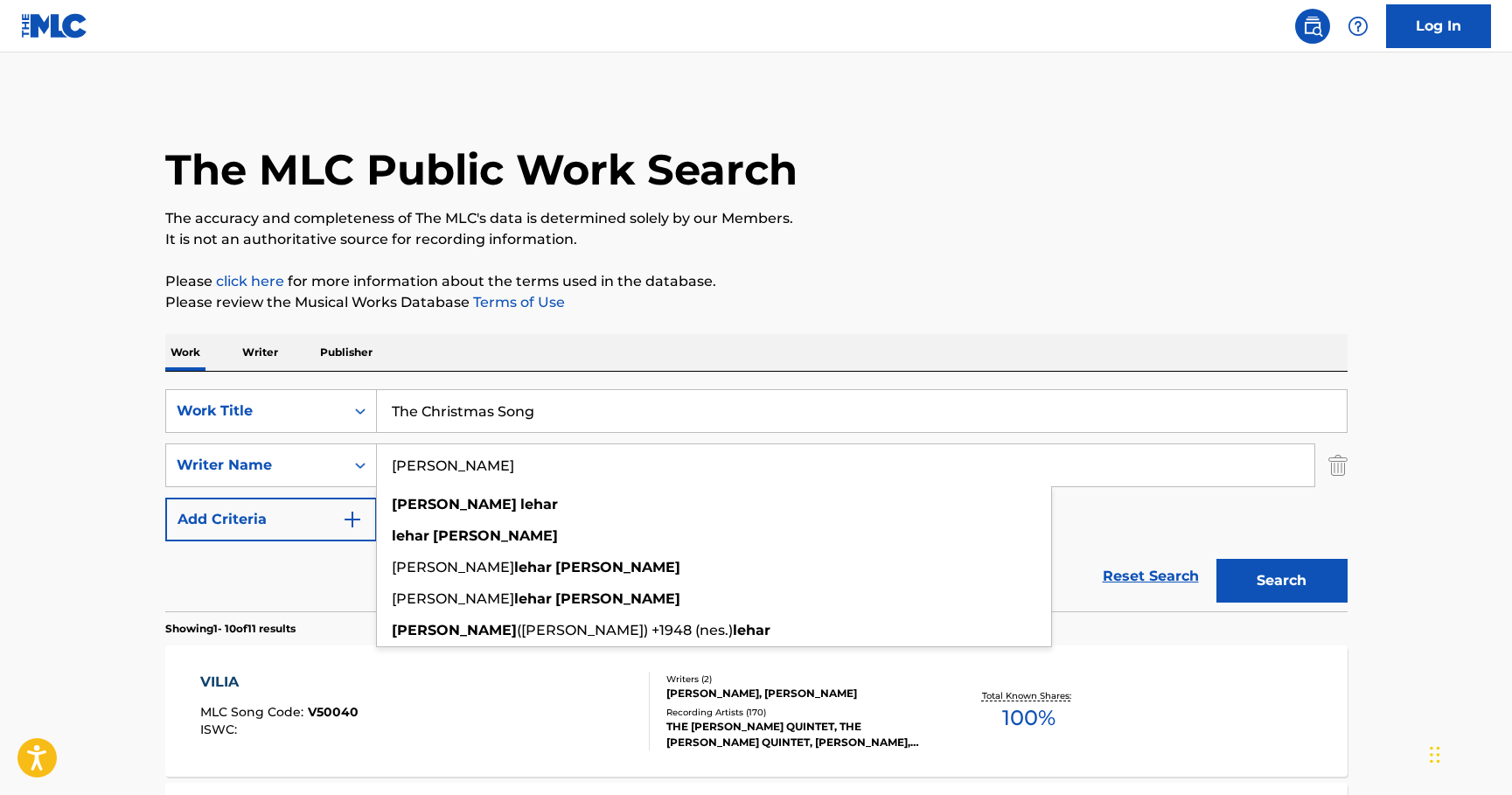
drag, startPoint x: 500, startPoint y: 472, endPoint x: 956, endPoint y: 516, distance: 458.1
click at [378, 458] on input "[PERSON_NAME]" at bounding box center [846, 465] width 938 height 42
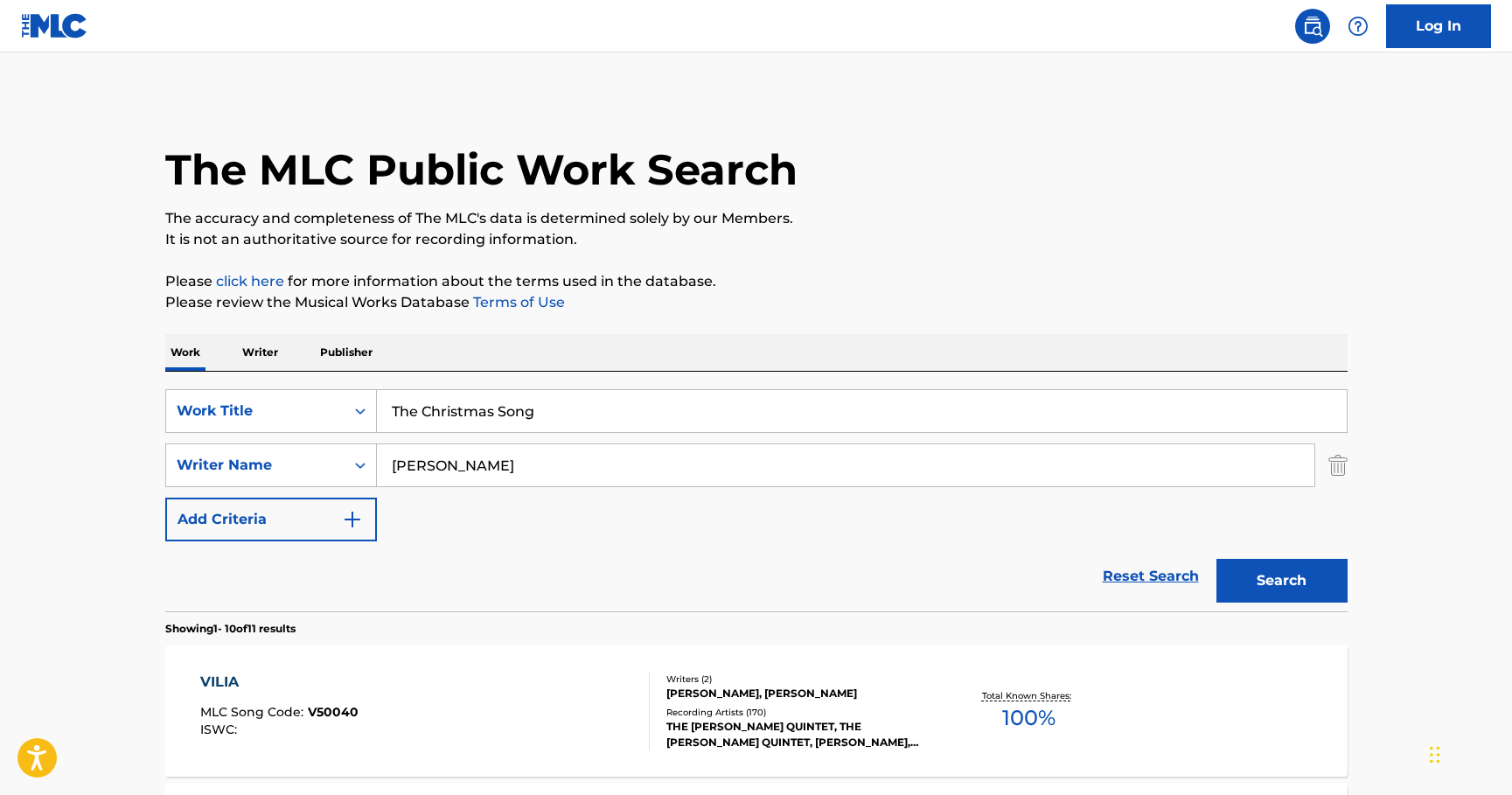
click at [503, 468] on input "[PERSON_NAME]" at bounding box center [846, 465] width 938 height 42
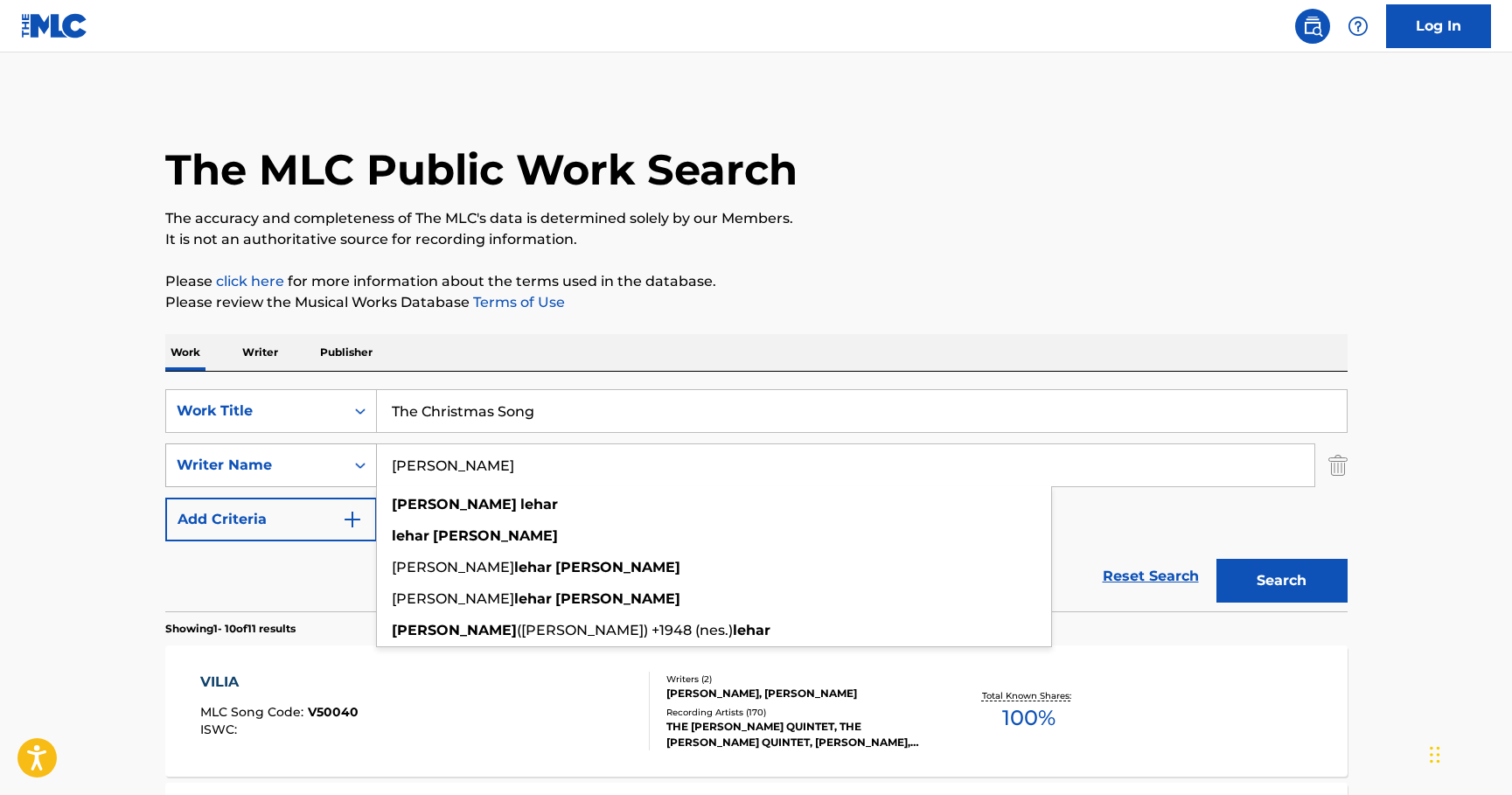
drag, startPoint x: 525, startPoint y: 470, endPoint x: 358, endPoint y: 467, distance: 167.0
click at [358, 467] on div "SearchWithCriteriaa2884a6c-78e8-47c2-a970-a35141f1db1b Writer Name [PERSON_NAME…" at bounding box center [756, 465] width 1182 height 44
paste input "[PERSON_NAME]"
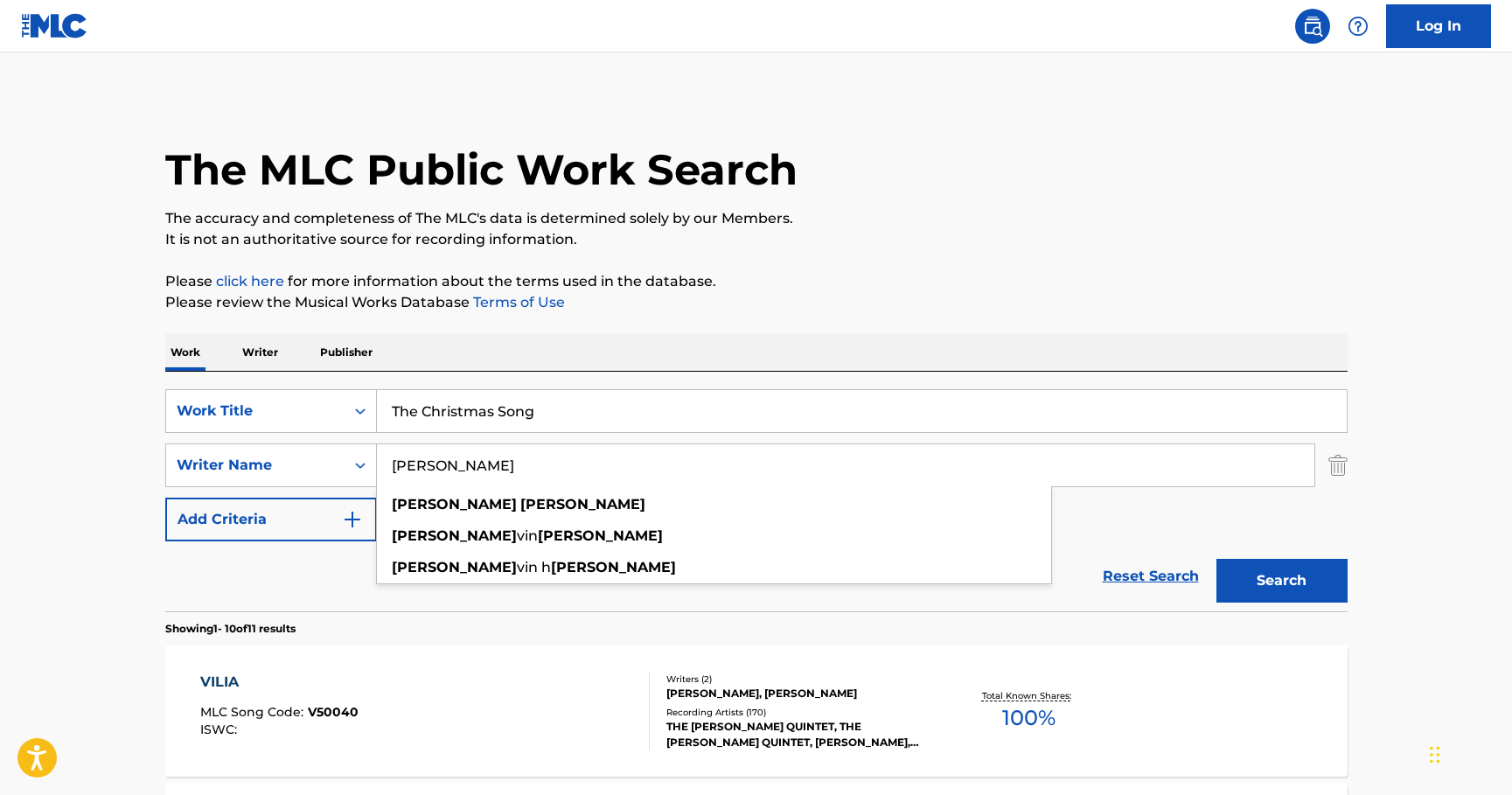
type input "[PERSON_NAME]"
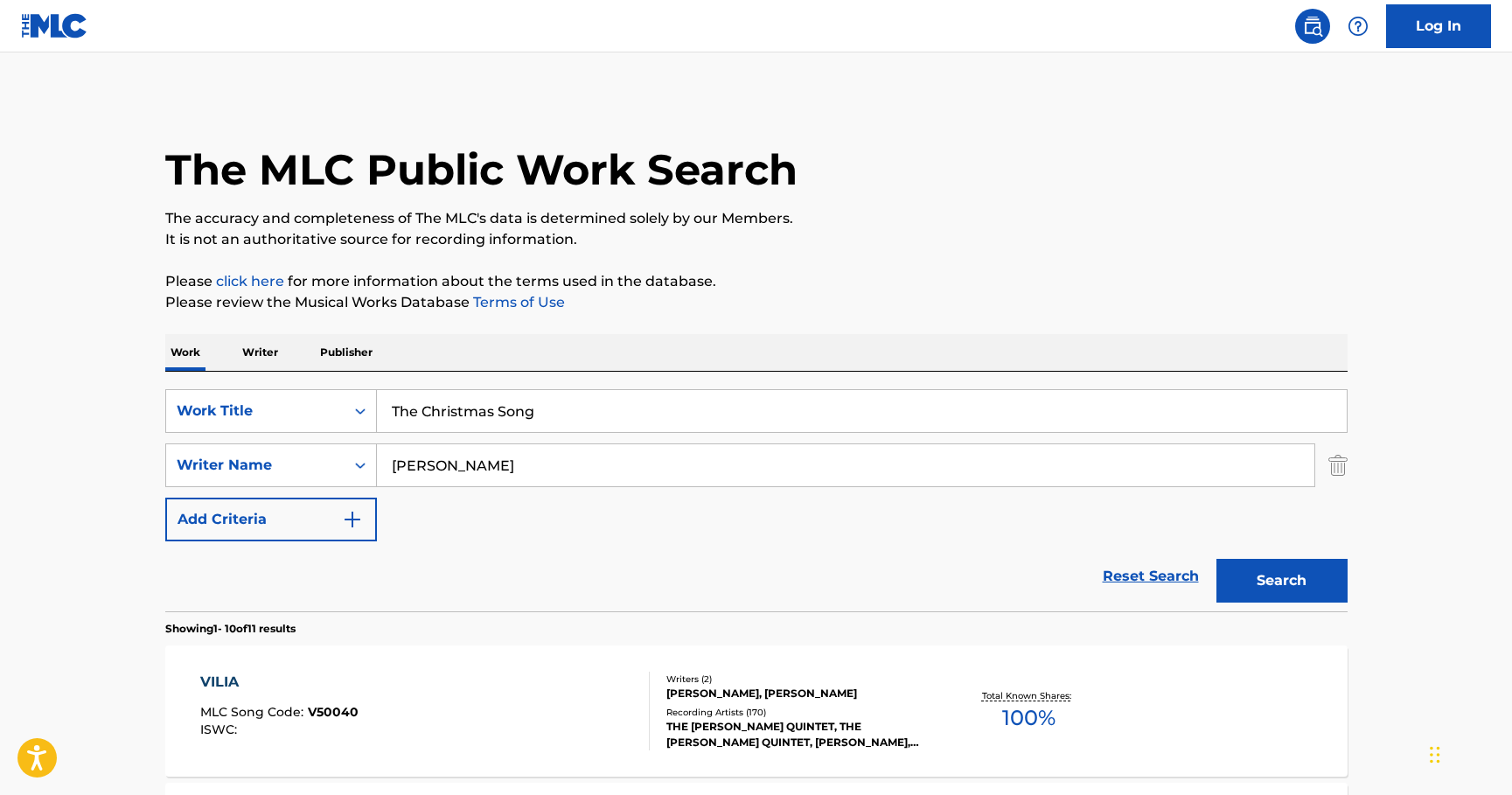
click at [1323, 576] on button "Search" at bounding box center [1282, 581] width 131 height 44
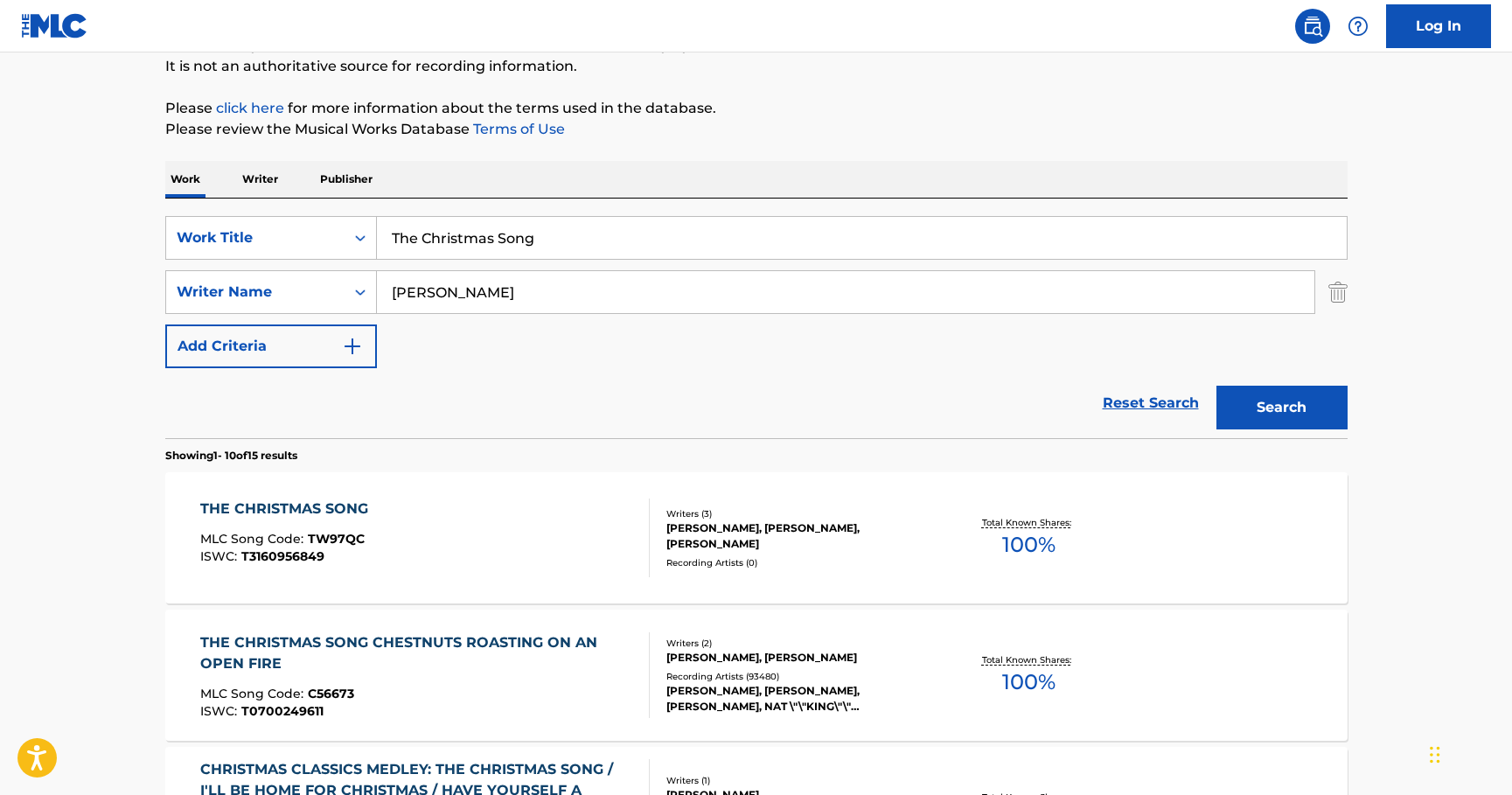
scroll to position [174, 0]
click at [388, 642] on div "THE CHRISTMAS SONG CHESTNUTS ROASTING ON AN OPEN FIRE" at bounding box center [418, 652] width 435 height 42
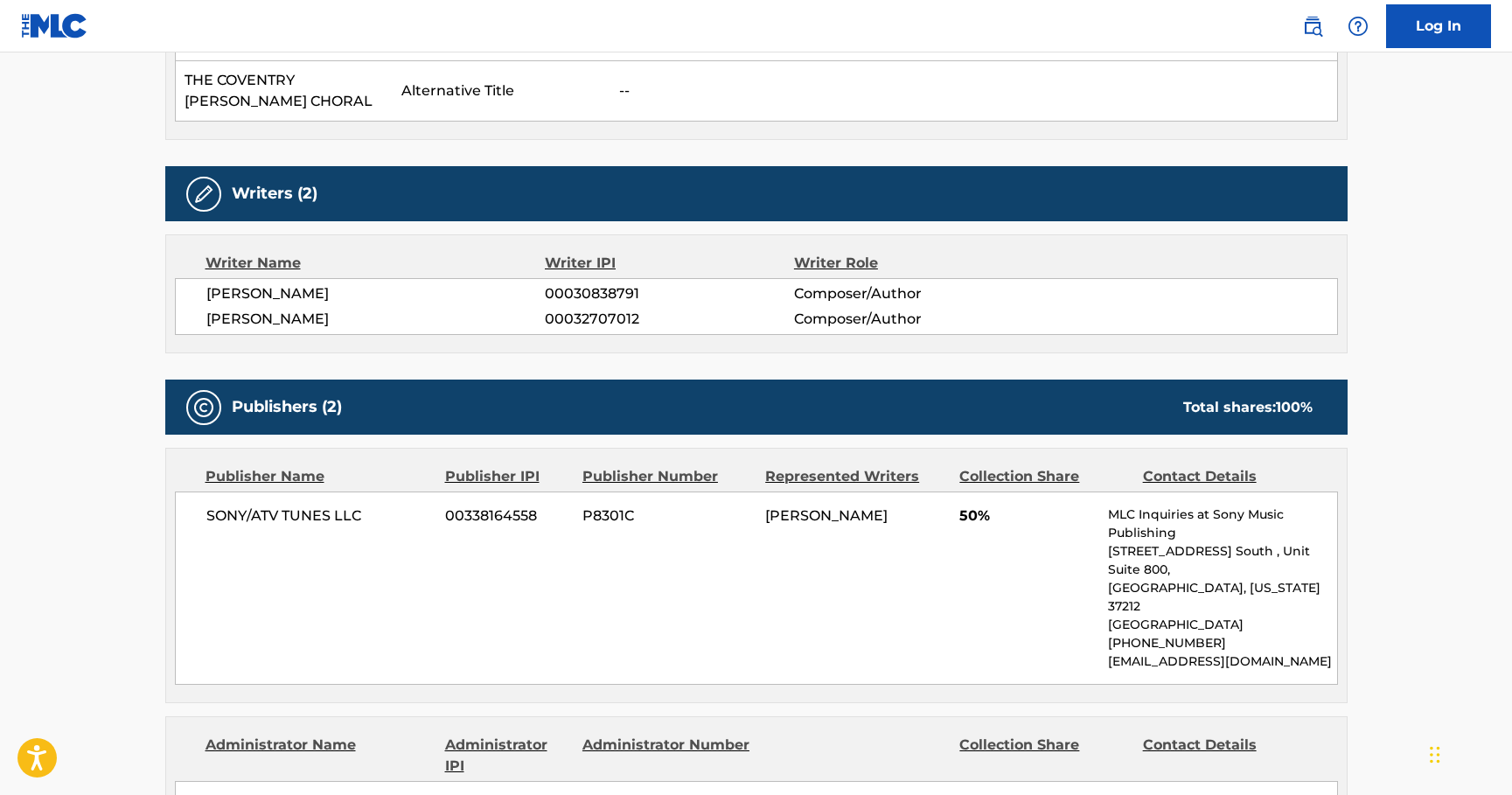
scroll to position [1225, 0]
